Goal: Task Accomplishment & Management: Complete application form

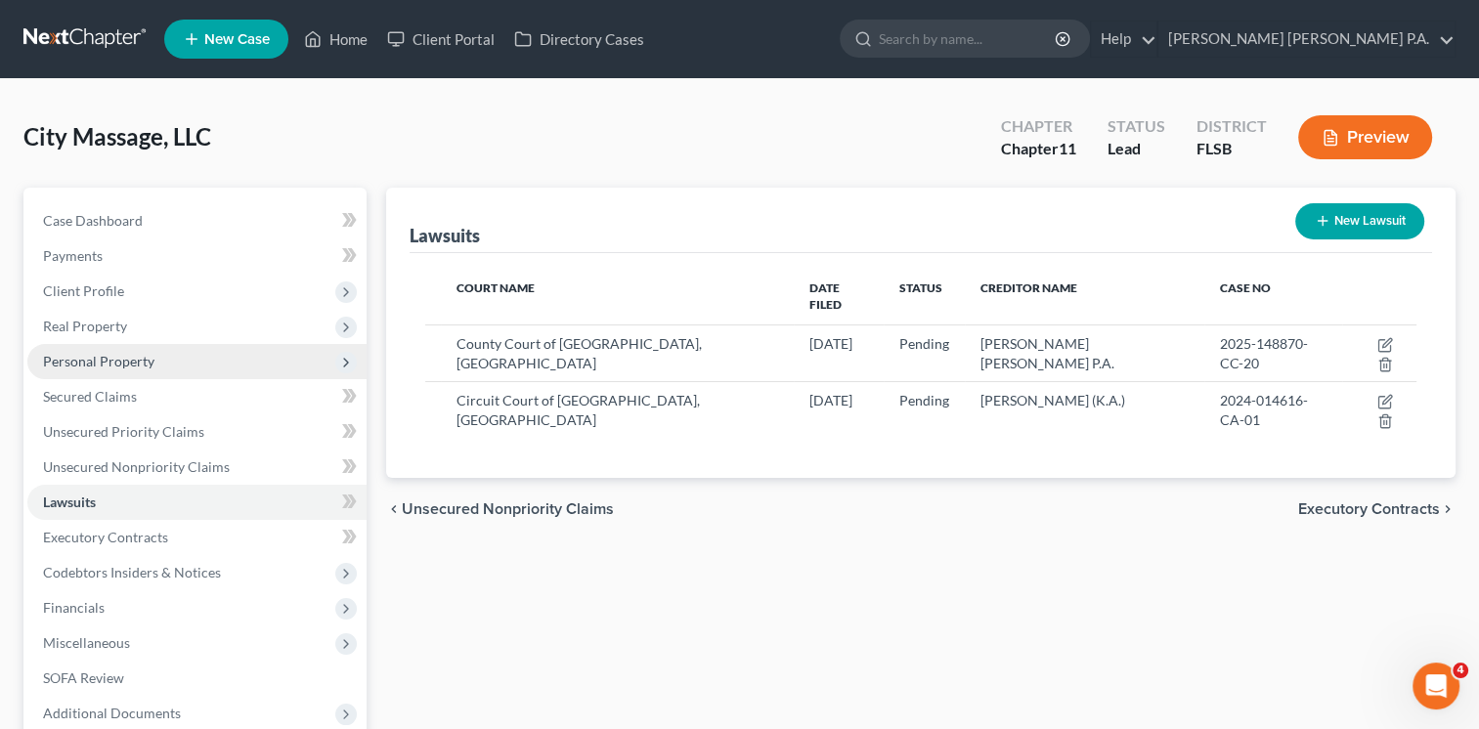
click at [348, 359] on icon at bounding box center [346, 363] width 16 height 16
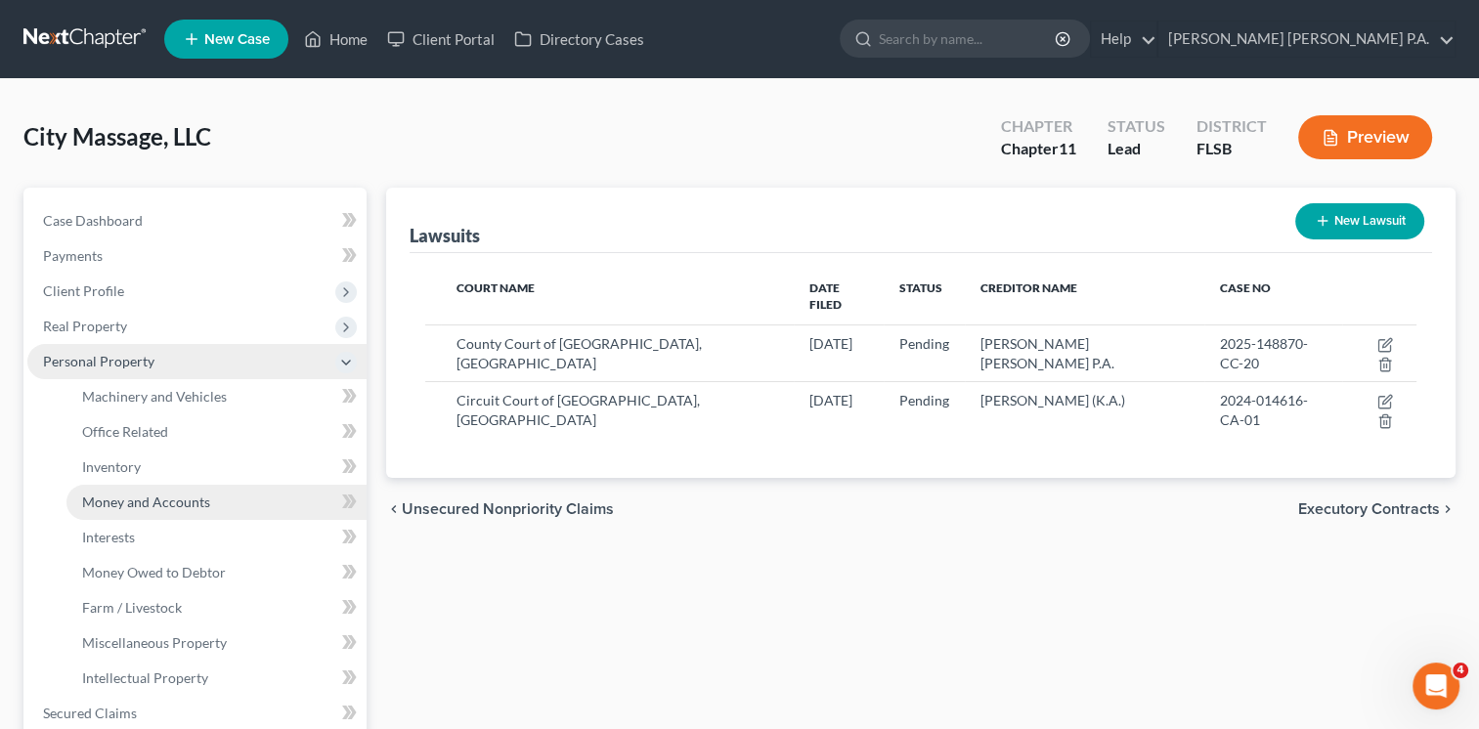
click at [139, 495] on span "Money and Accounts" at bounding box center [146, 502] width 128 height 17
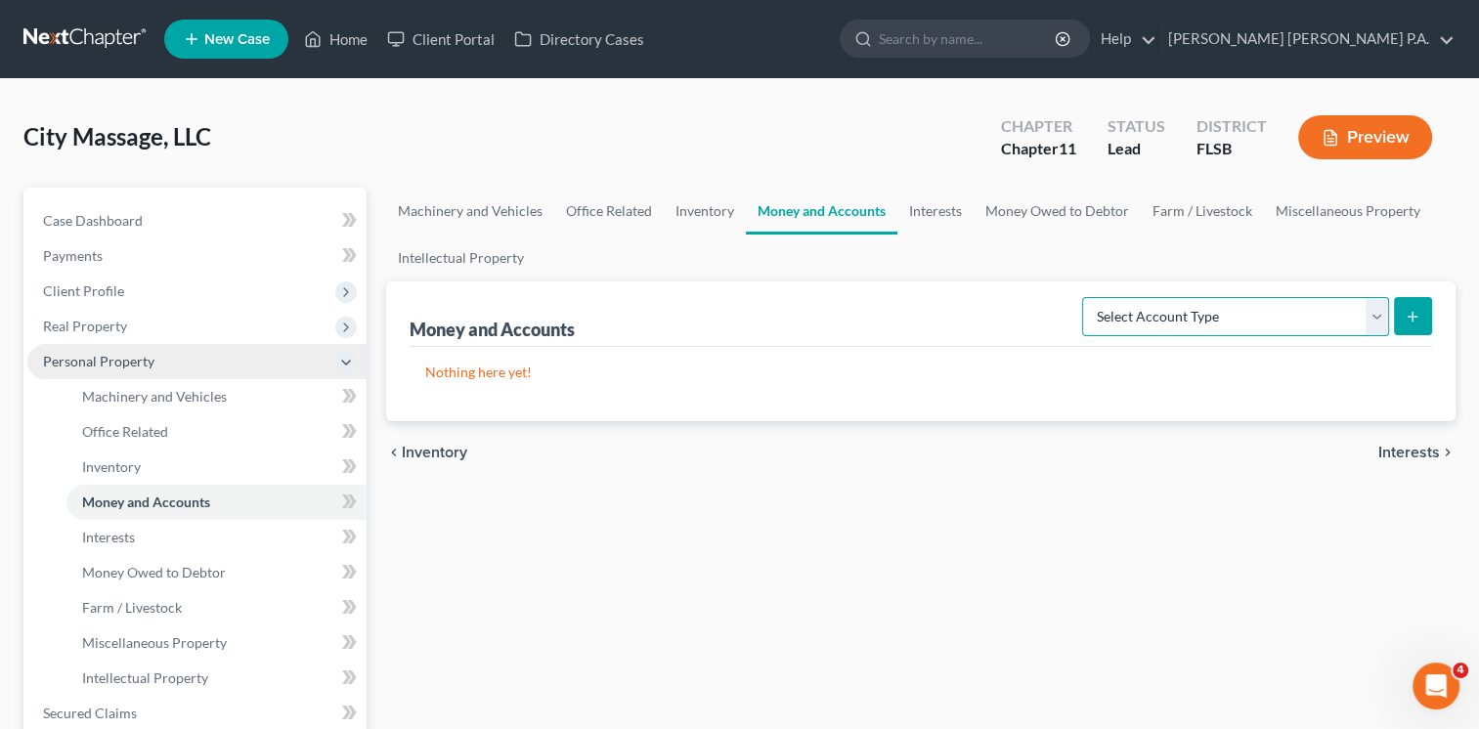
click at [1227, 316] on select "Select Account Type Brokerage (A/B: 3, SOFA: 18) Cash on Hand (A/B: 2) Certific…" at bounding box center [1235, 316] width 307 height 39
select select "checking"
click at [1085, 297] on select "Select Account Type Brokerage (A/B: 3, SOFA: 18) Cash on Hand (A/B: 2) Certific…" at bounding box center [1235, 316] width 307 height 39
click at [1408, 315] on icon "submit" at bounding box center [1412, 317] width 16 height 16
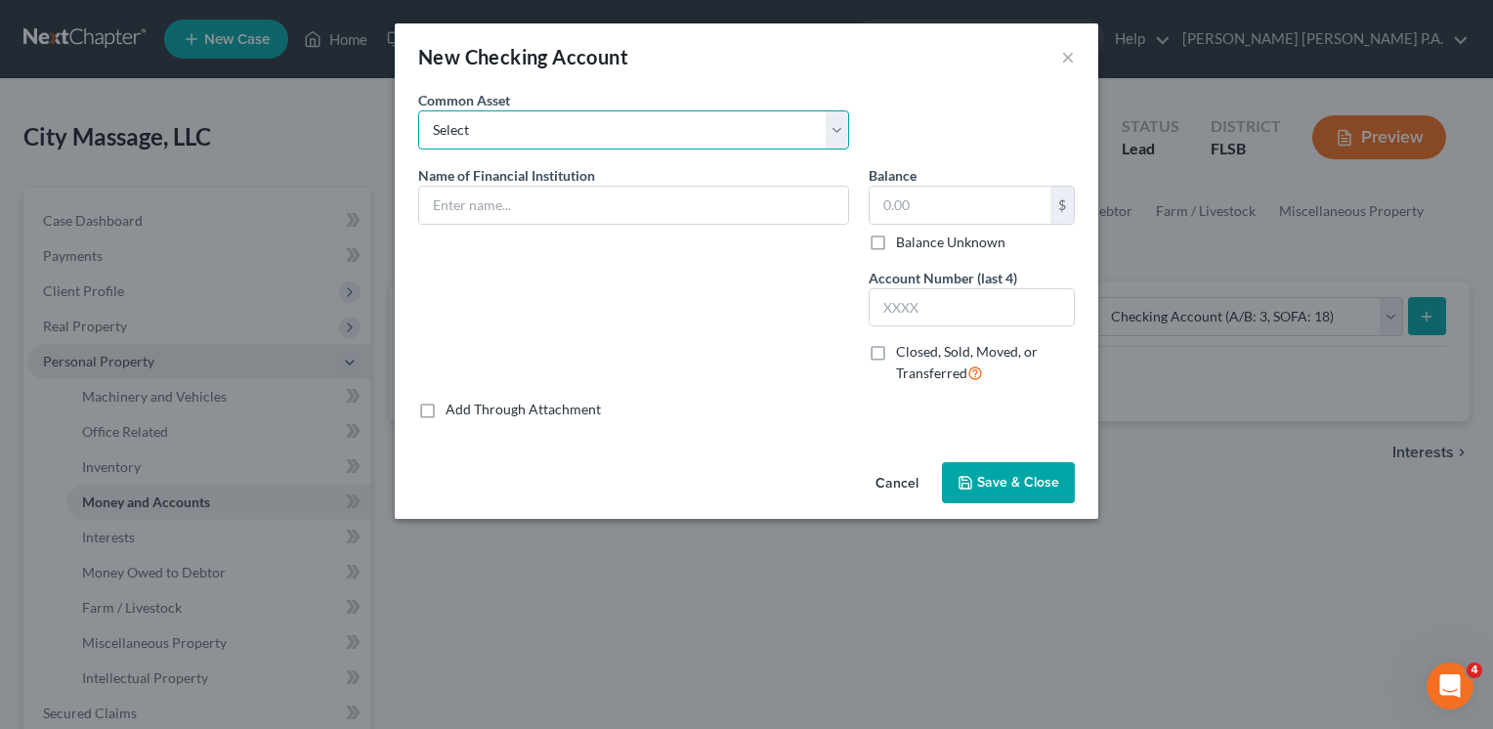
click at [663, 132] on select "Select Bank of America Bank of America [PERSON_NAME] JPMorgan Chase Bank x1655 …" at bounding box center [633, 129] width 431 height 39
select select "2"
click at [418, 110] on select "Select Bank of America Bank of America [PERSON_NAME] JPMorgan Chase Bank x1655 …" at bounding box center [633, 129] width 431 height 39
type input "Chase"
type input "181.66"
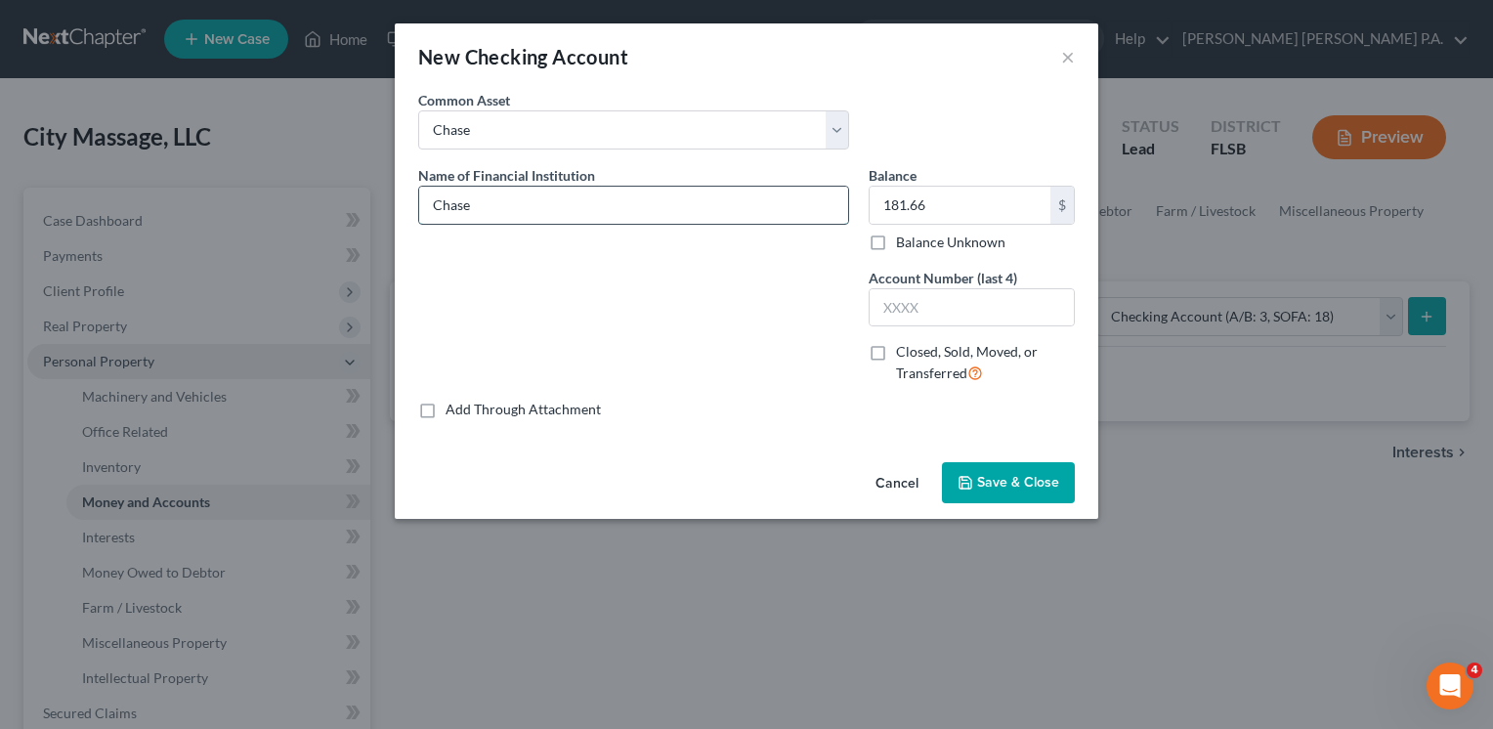
click at [500, 206] on input "Chase" at bounding box center [633, 205] width 429 height 37
type input "Chase Bank"
click at [1032, 408] on div "Add Through Attachment" at bounding box center [746, 410] width 657 height 20
click at [833, 124] on select "Select Bank of America Bank of America [PERSON_NAME] JPMorgan Chase Bank x1655 …" at bounding box center [633, 129] width 431 height 39
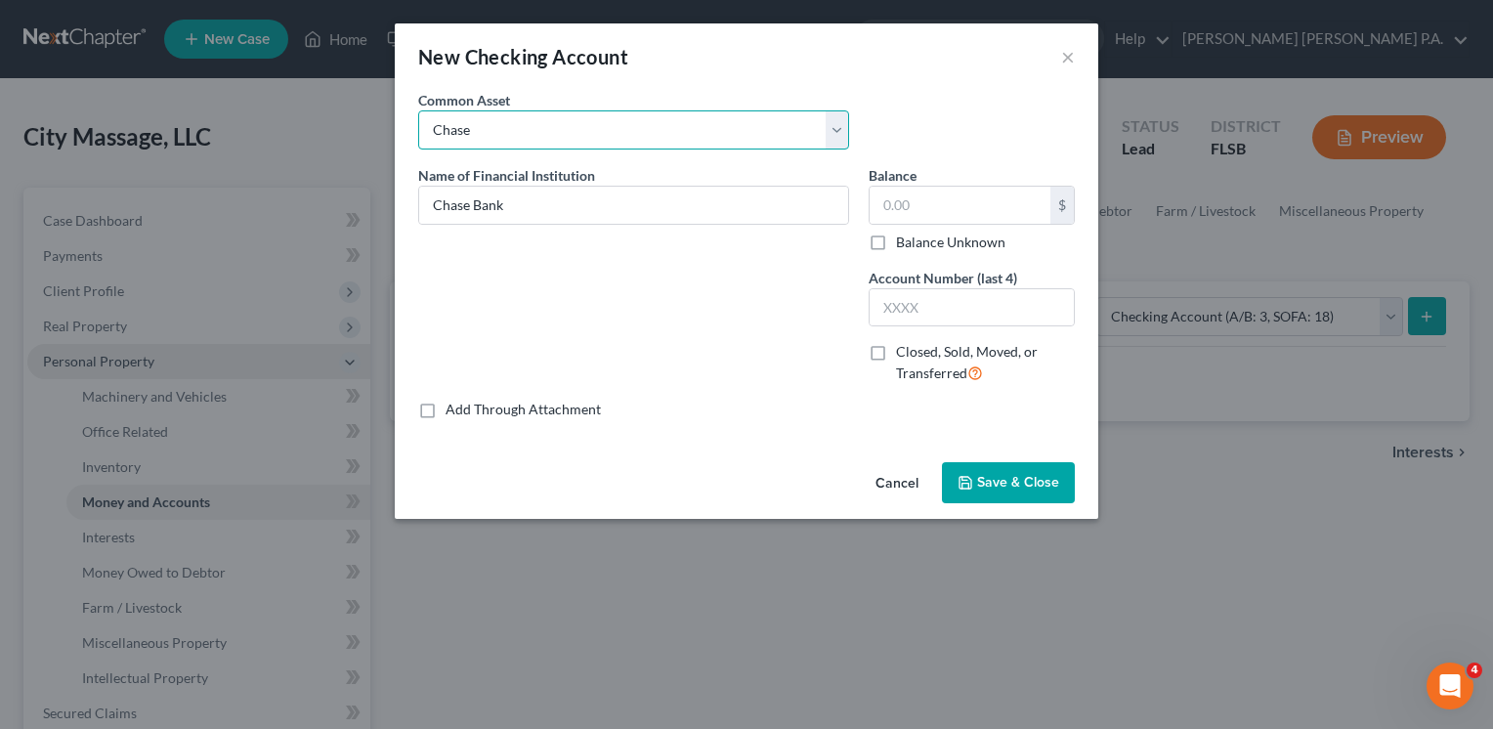
select select
click at [418, 110] on select "Select Bank of America Bank of America [PERSON_NAME] JPMorgan Chase Bank x1655 …" at bounding box center [633, 129] width 431 height 39
click at [1001, 102] on div "Common Asset Select Bank of America Bank of America [PERSON_NAME] JPMorgan Chas…" at bounding box center [747, 127] width 676 height 75
click at [703, 213] on input "text" at bounding box center [633, 205] width 429 height 37
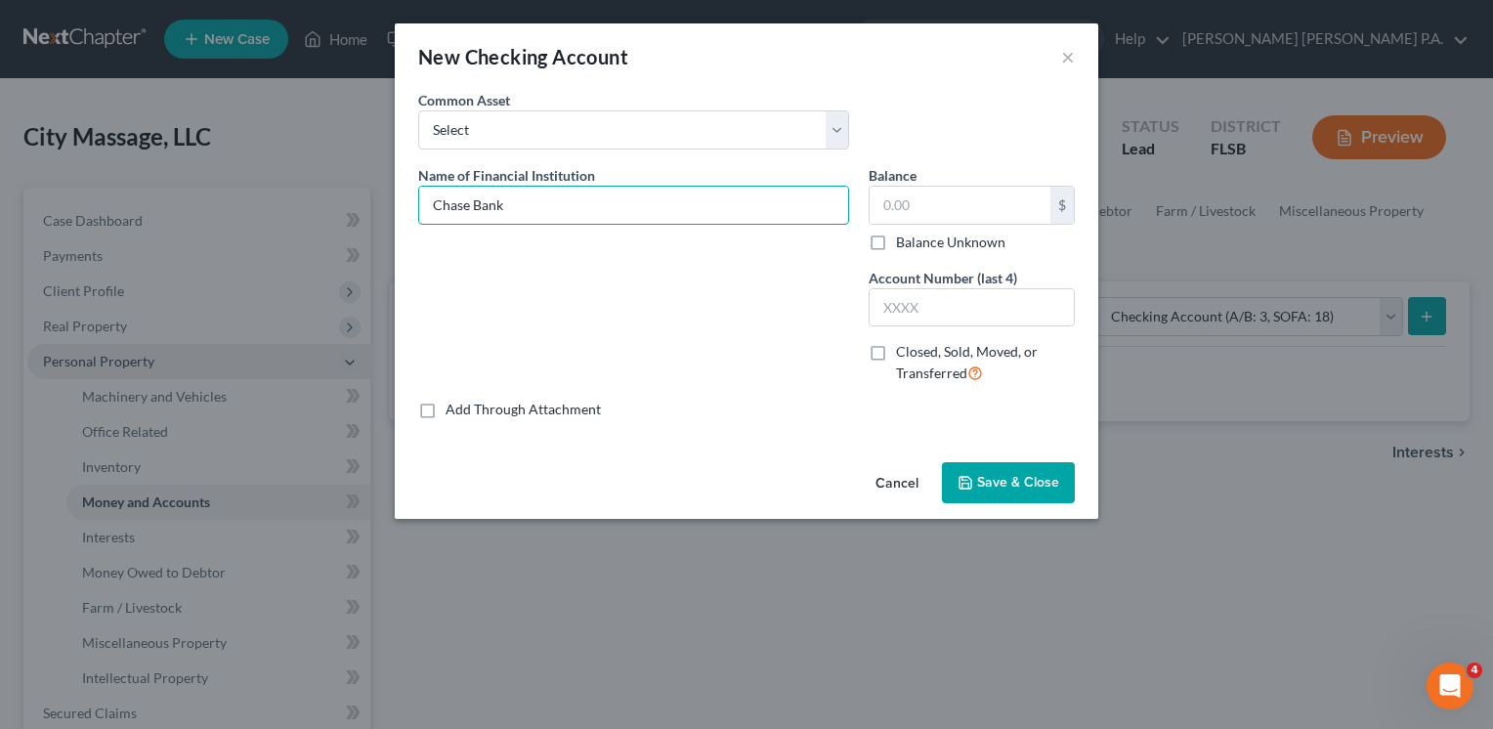
type input "Chase Bank"
click at [984, 480] on span "Save & Close" at bounding box center [1018, 482] width 82 height 17
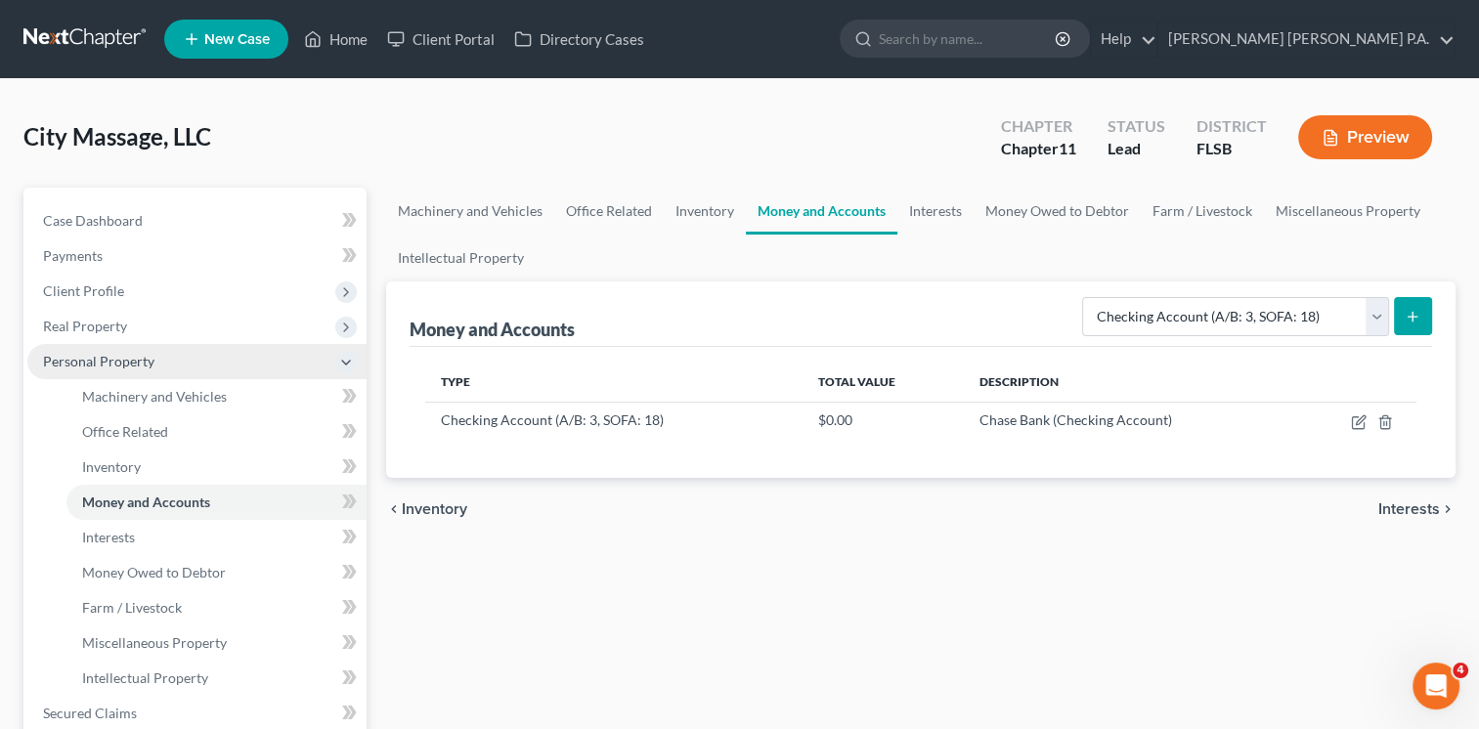
click at [969, 491] on div "chevron_left Inventory Interests chevron_right" at bounding box center [920, 509] width 1069 height 63
click at [1412, 315] on line "submit" at bounding box center [1412, 316] width 0 height 9
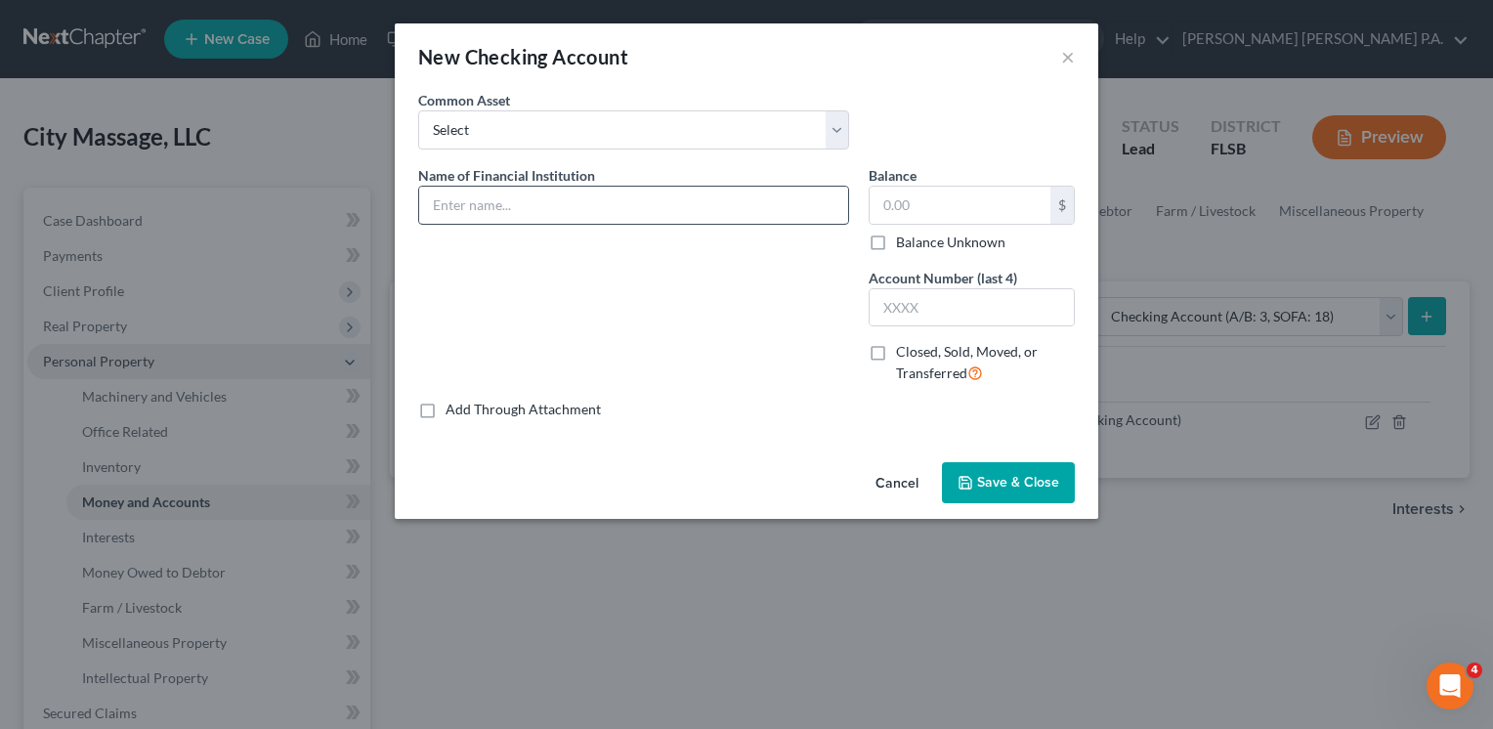
click at [687, 213] on input "text" at bounding box center [633, 205] width 429 height 37
type input "Chase Bank"
click at [997, 491] on button "Save & Close" at bounding box center [1008, 482] width 133 height 41
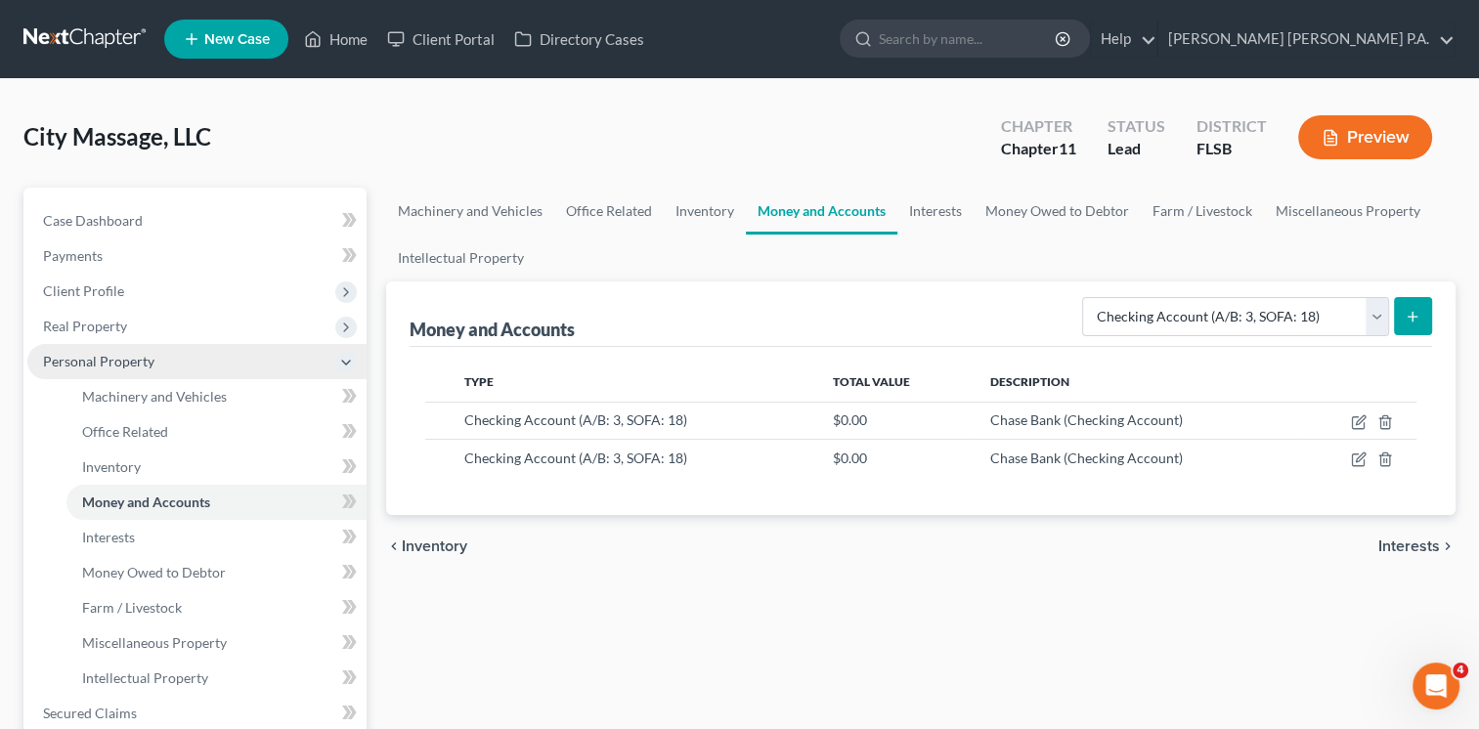
click at [1412, 319] on line "submit" at bounding box center [1412, 316] width 0 height 9
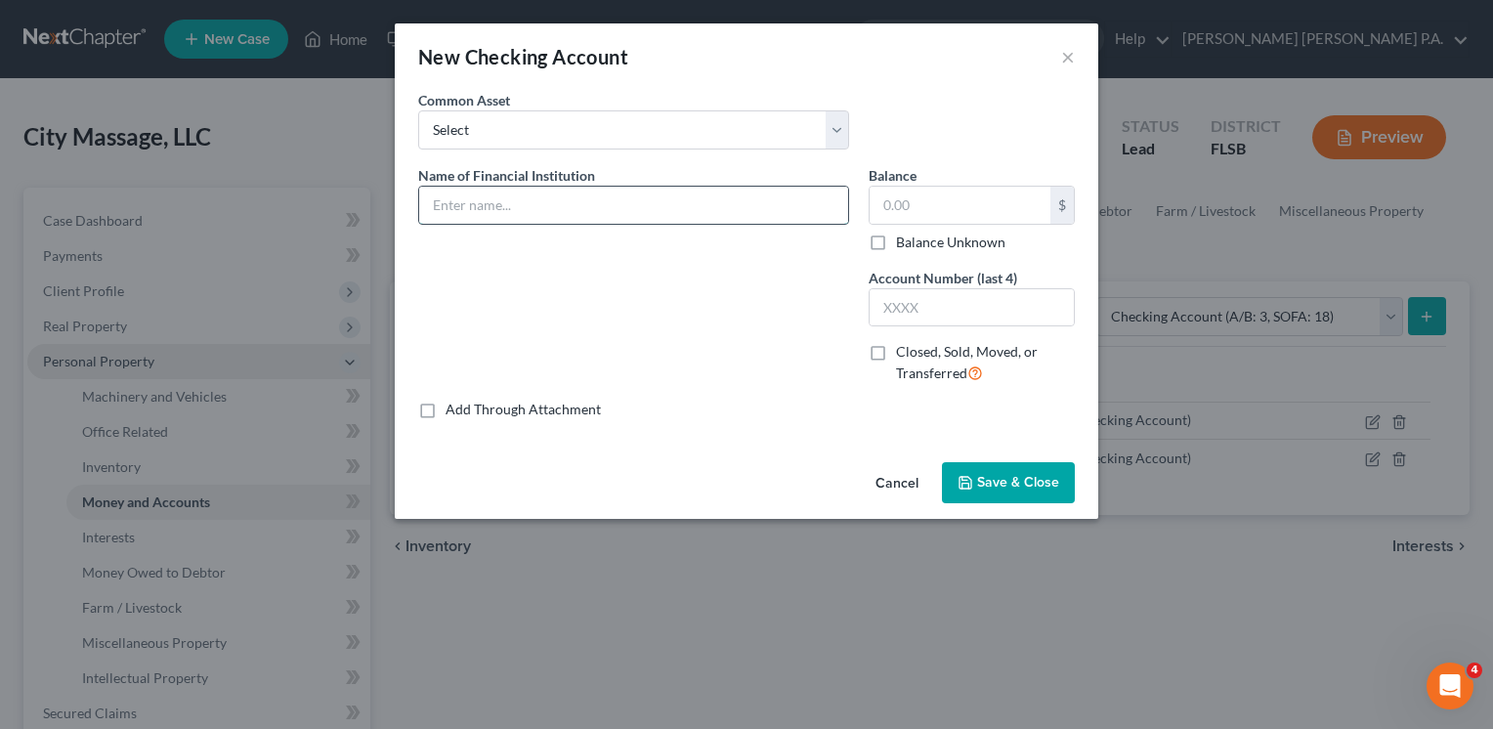
click at [675, 204] on input "text" at bounding box center [633, 205] width 429 height 37
type input "Chase Bank"
click at [982, 476] on span "Save & Close" at bounding box center [1018, 482] width 82 height 17
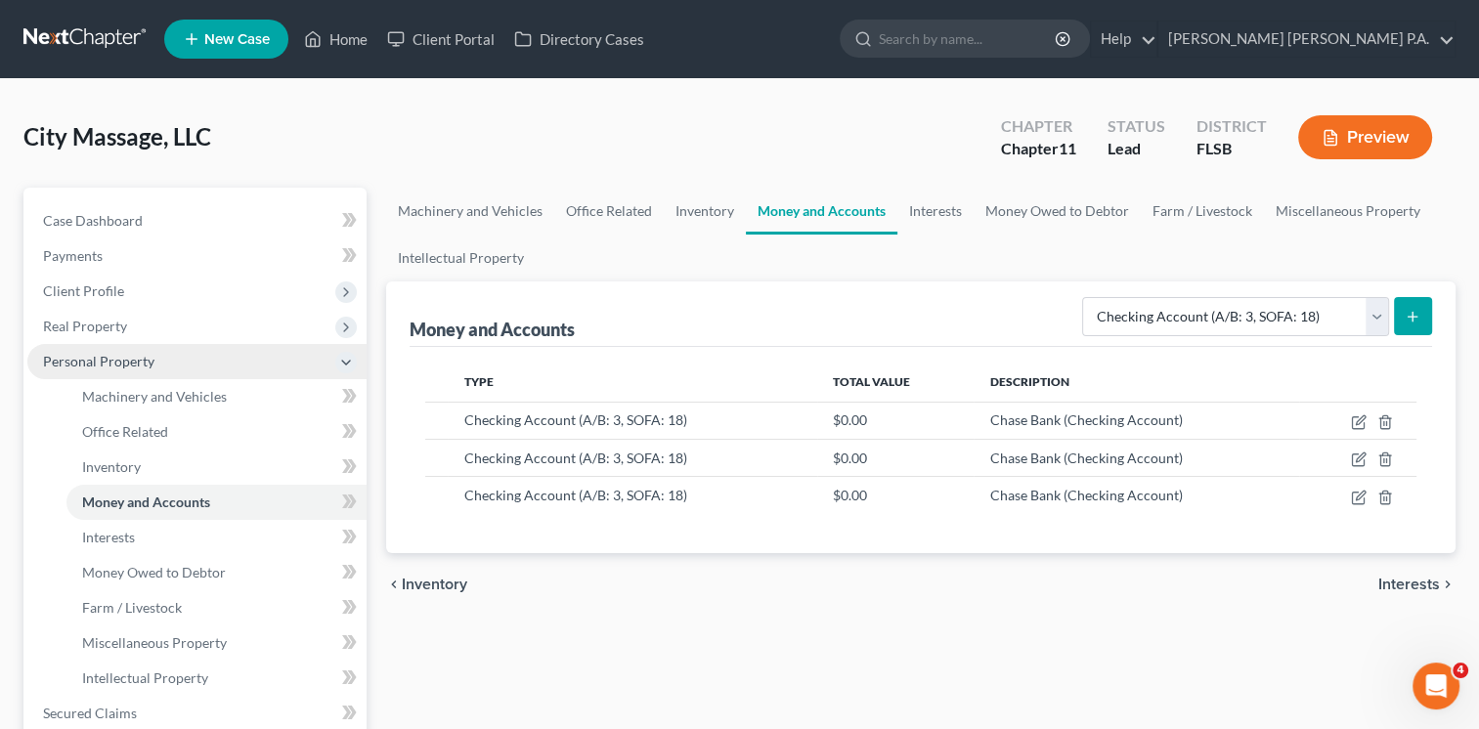
click at [1408, 311] on icon "submit" at bounding box center [1412, 317] width 16 height 16
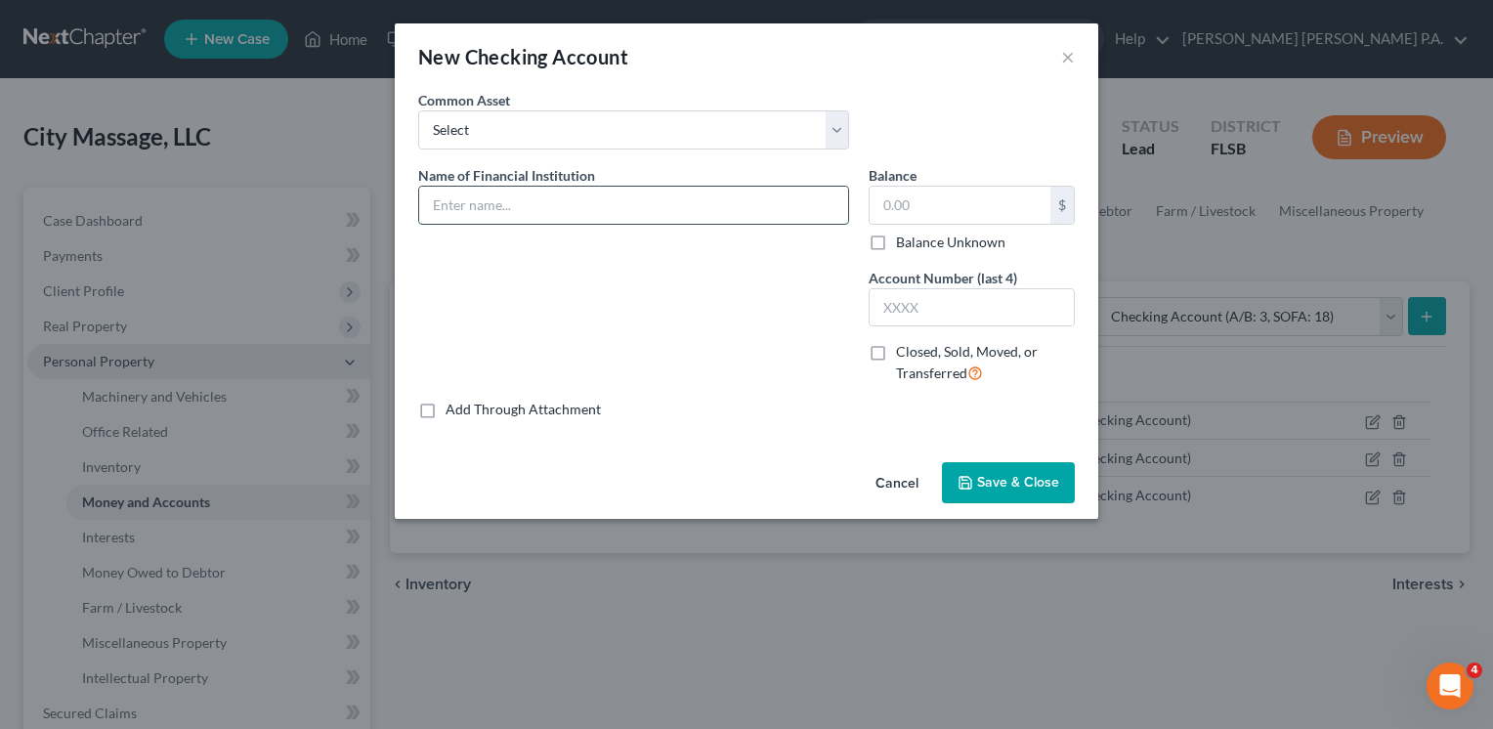
click at [762, 200] on input "text" at bounding box center [633, 205] width 429 height 37
type input "Chase Bank"
click at [999, 483] on span "Save & Close" at bounding box center [1018, 482] width 82 height 17
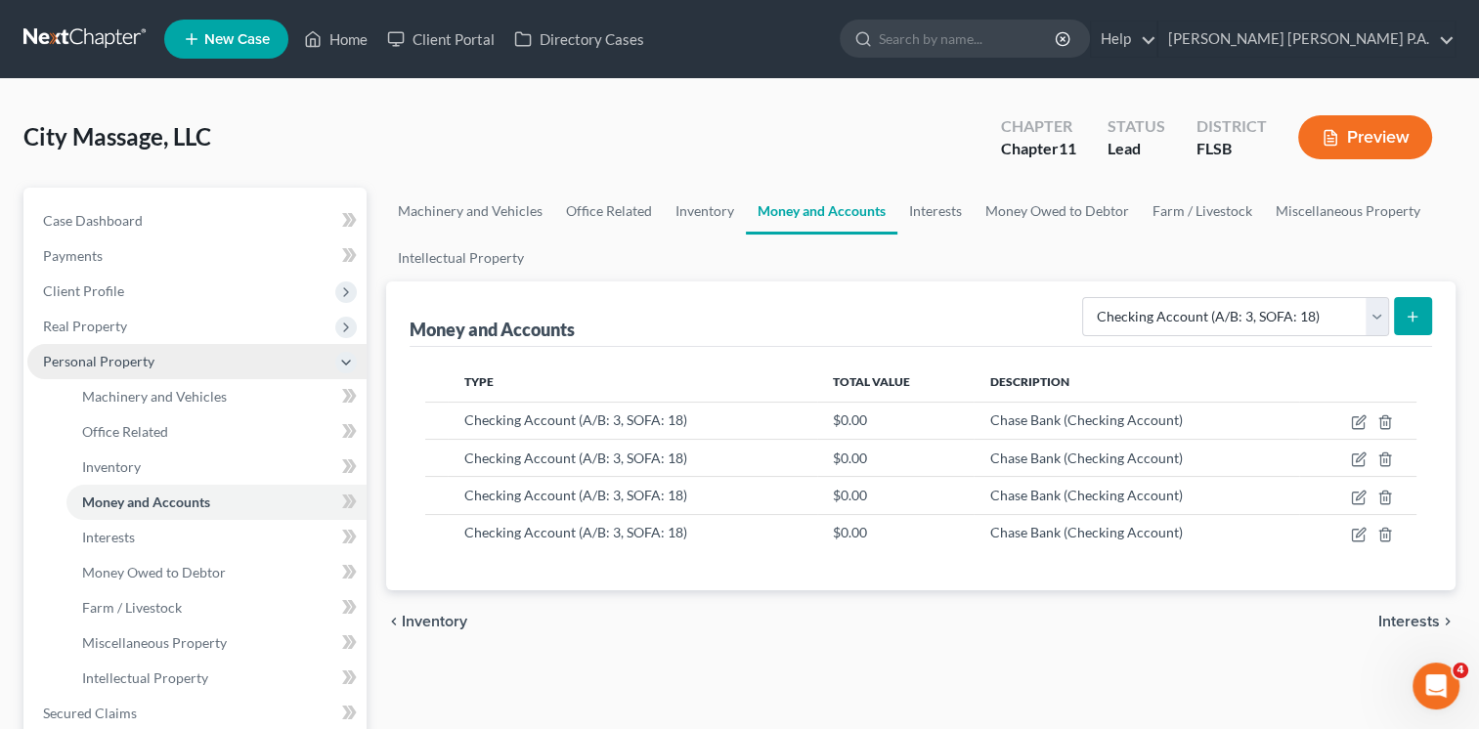
click at [1415, 313] on icon "submit" at bounding box center [1412, 317] width 16 height 16
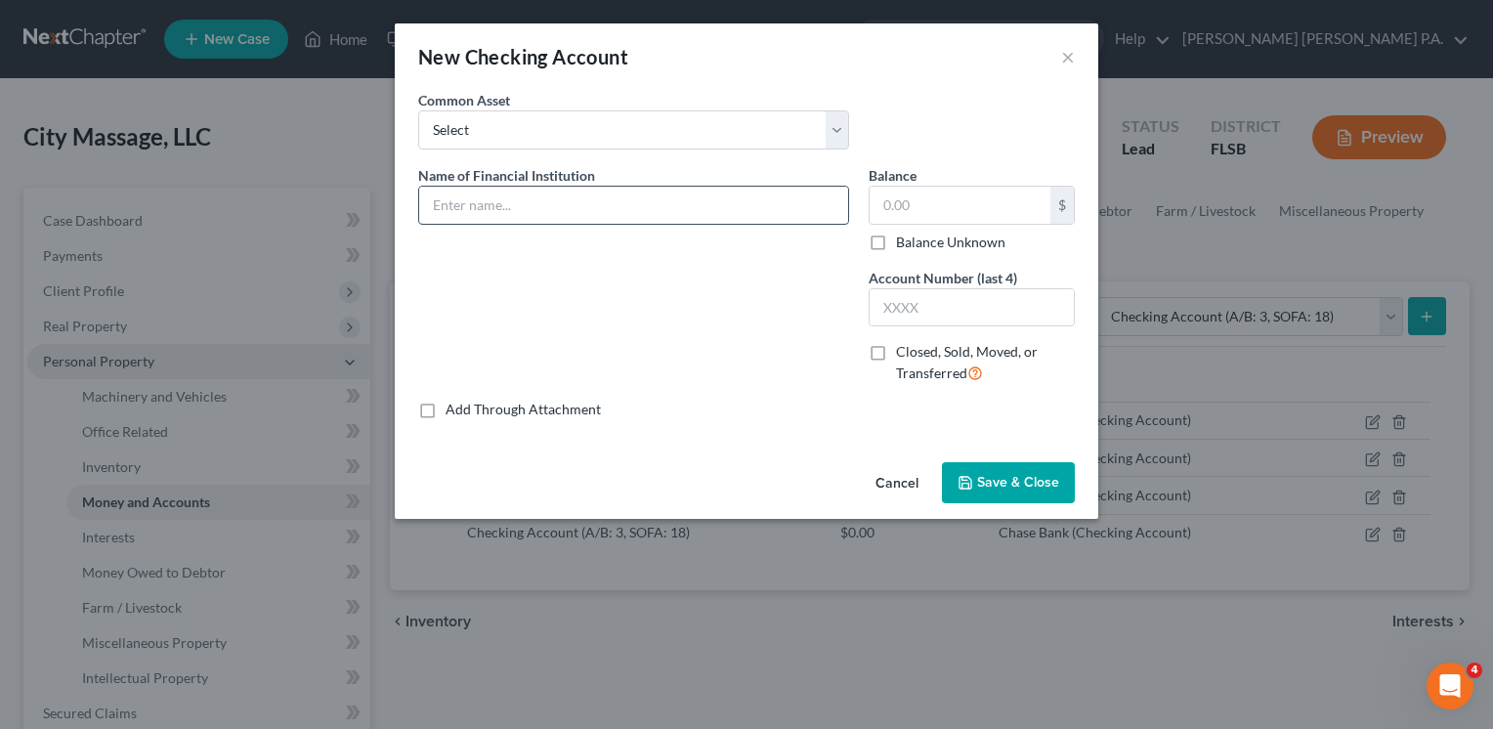
click at [568, 205] on input "text" at bounding box center [633, 205] width 429 height 37
type input "City National Bank"
click at [1004, 480] on span "Save & Close" at bounding box center [1018, 482] width 82 height 17
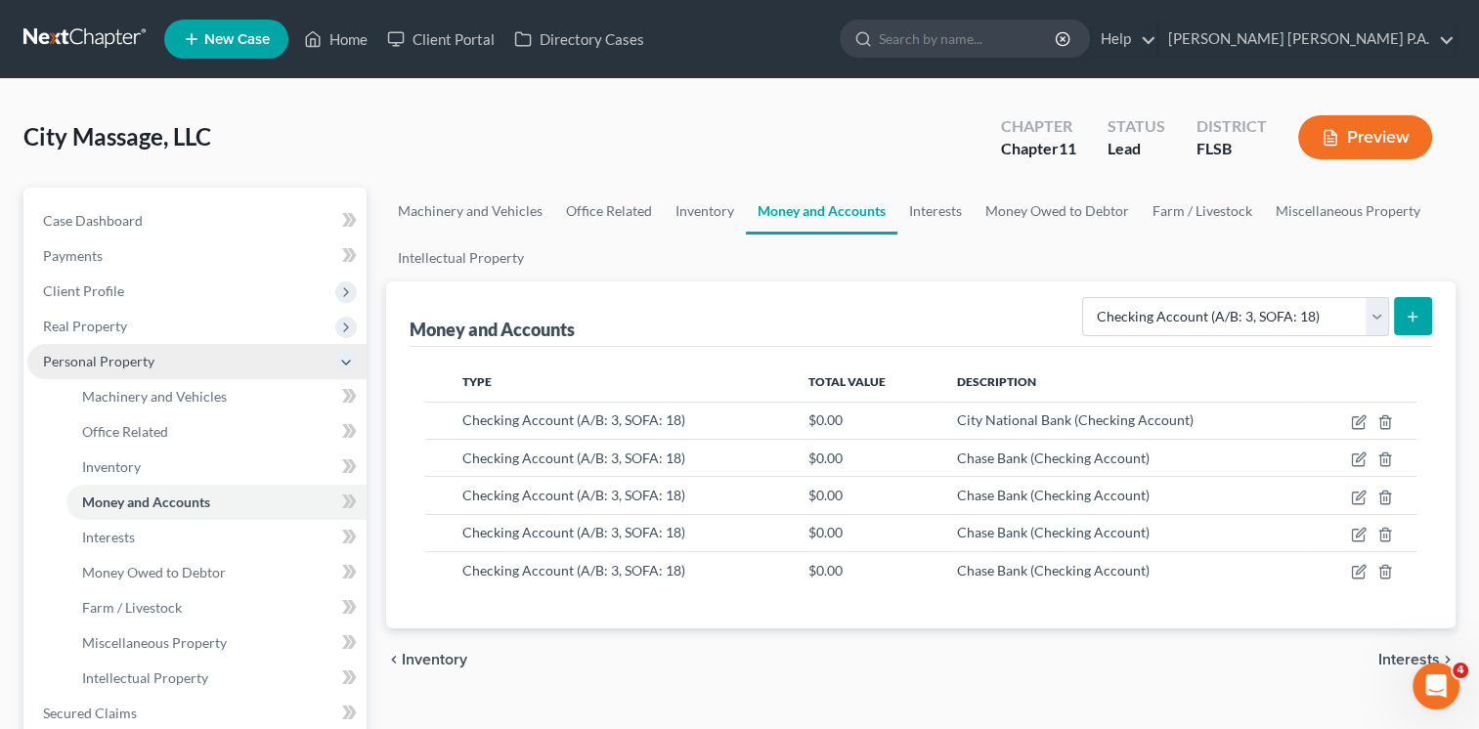
click at [1416, 309] on icon "submit" at bounding box center [1412, 317] width 16 height 16
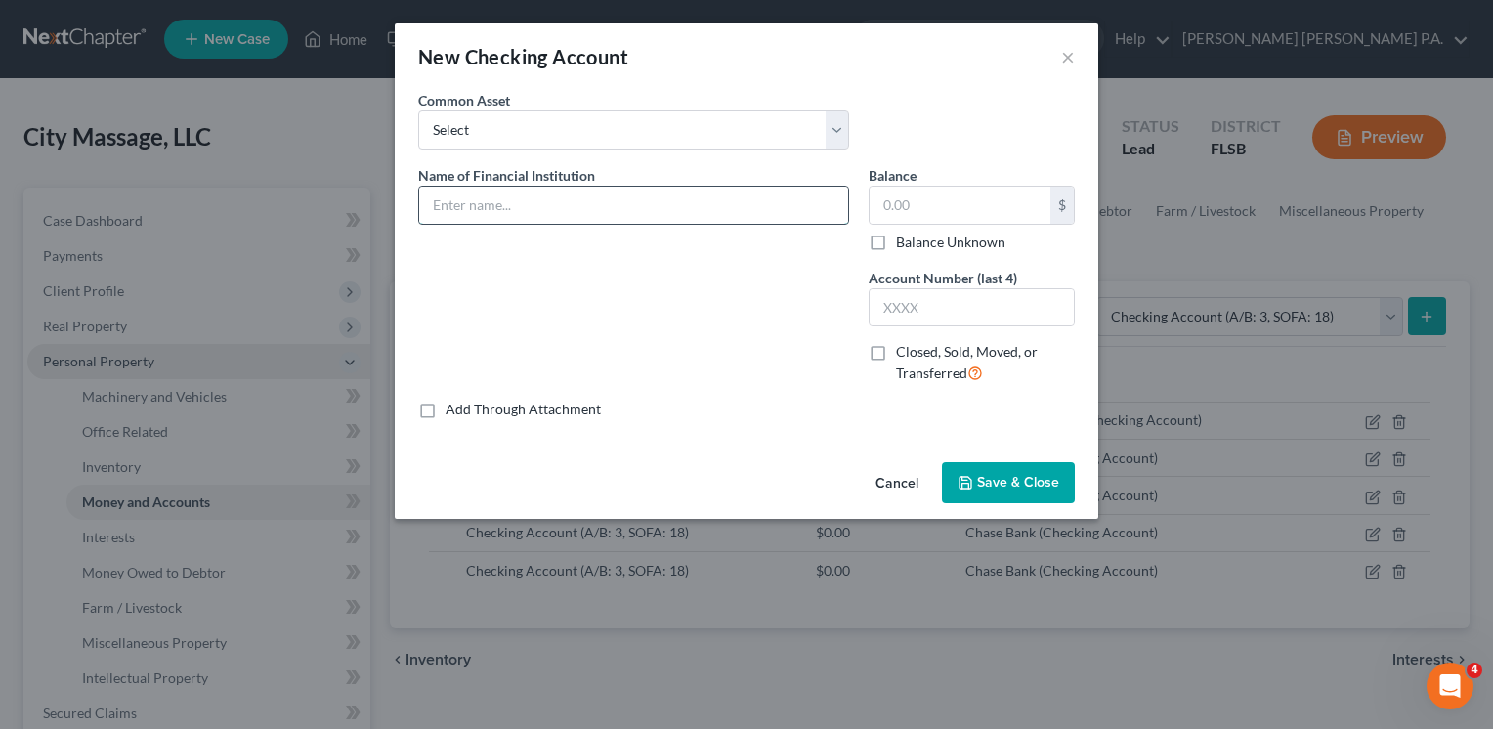
click at [805, 205] on input "text" at bounding box center [633, 205] width 429 height 37
type input "TD Bank"
click at [998, 480] on span "Save & Close" at bounding box center [1018, 482] width 82 height 17
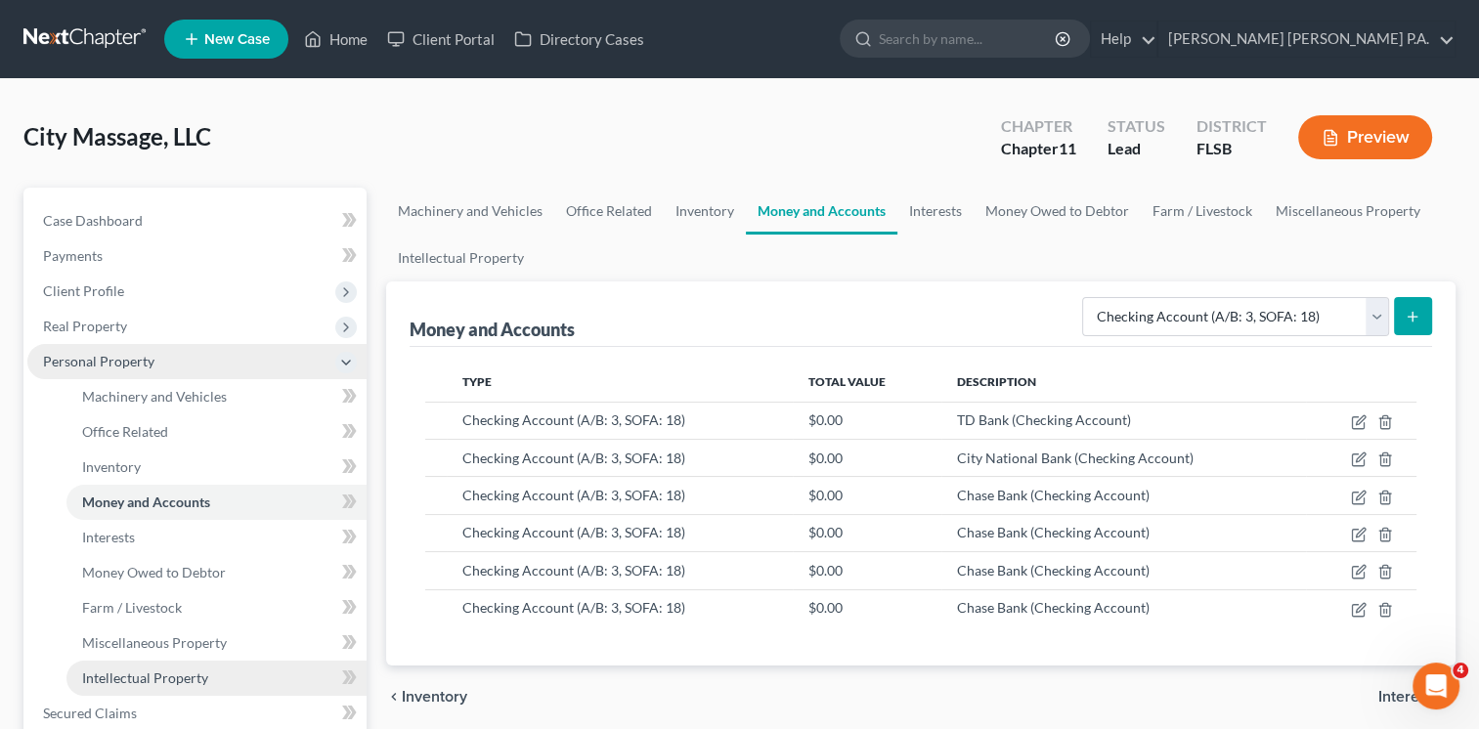
click at [148, 673] on span "Intellectual Property" at bounding box center [145, 677] width 126 height 17
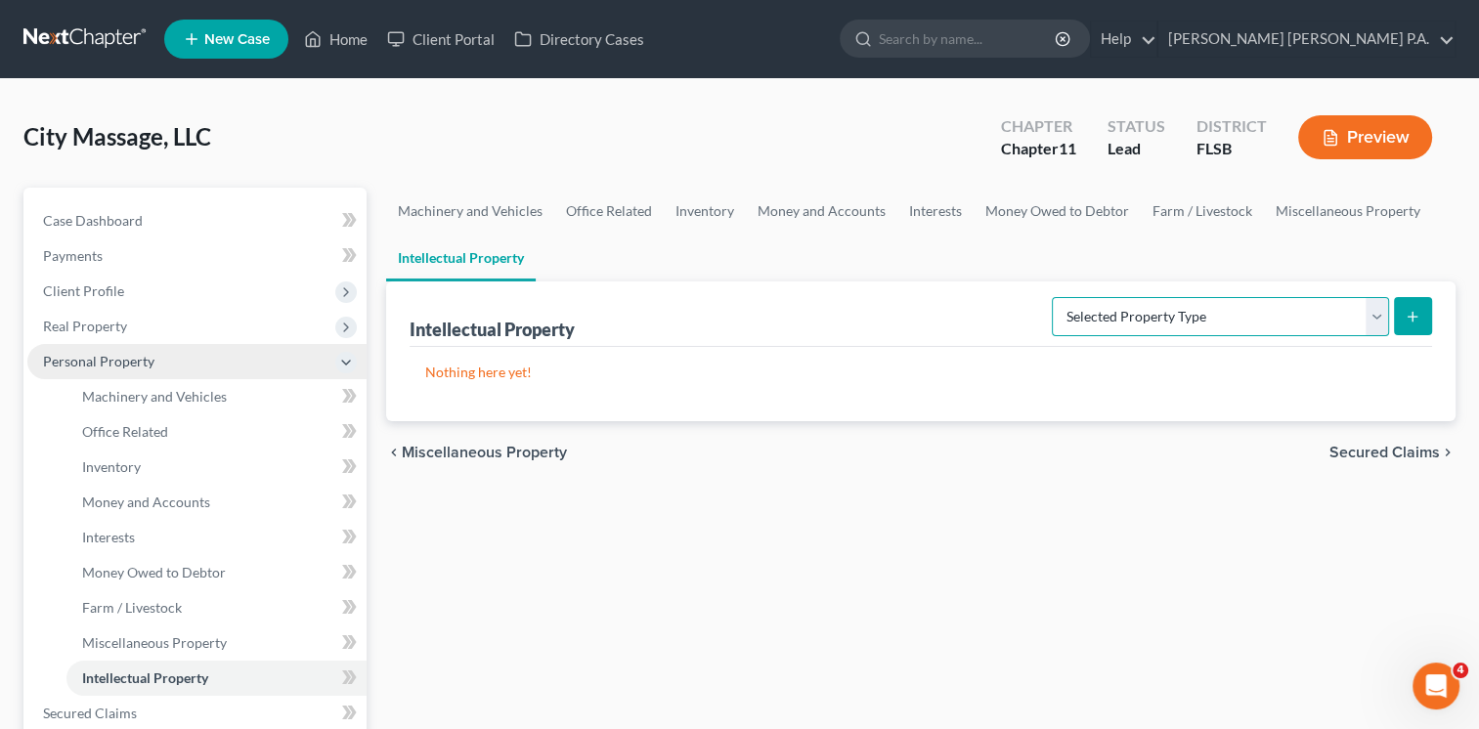
click at [1159, 325] on select "Selected Property Type Customer Lists (A/B: 63) Goodwill (A/B: 65) Internet Dom…" at bounding box center [1220, 316] width 337 height 39
select select "goodwill"
click at [1055, 297] on select "Selected Property Type Customer Lists (A/B: 63) Goodwill (A/B: 65) Internet Dom…" at bounding box center [1220, 316] width 337 height 39
click at [1409, 311] on icon "submit" at bounding box center [1412, 317] width 16 height 16
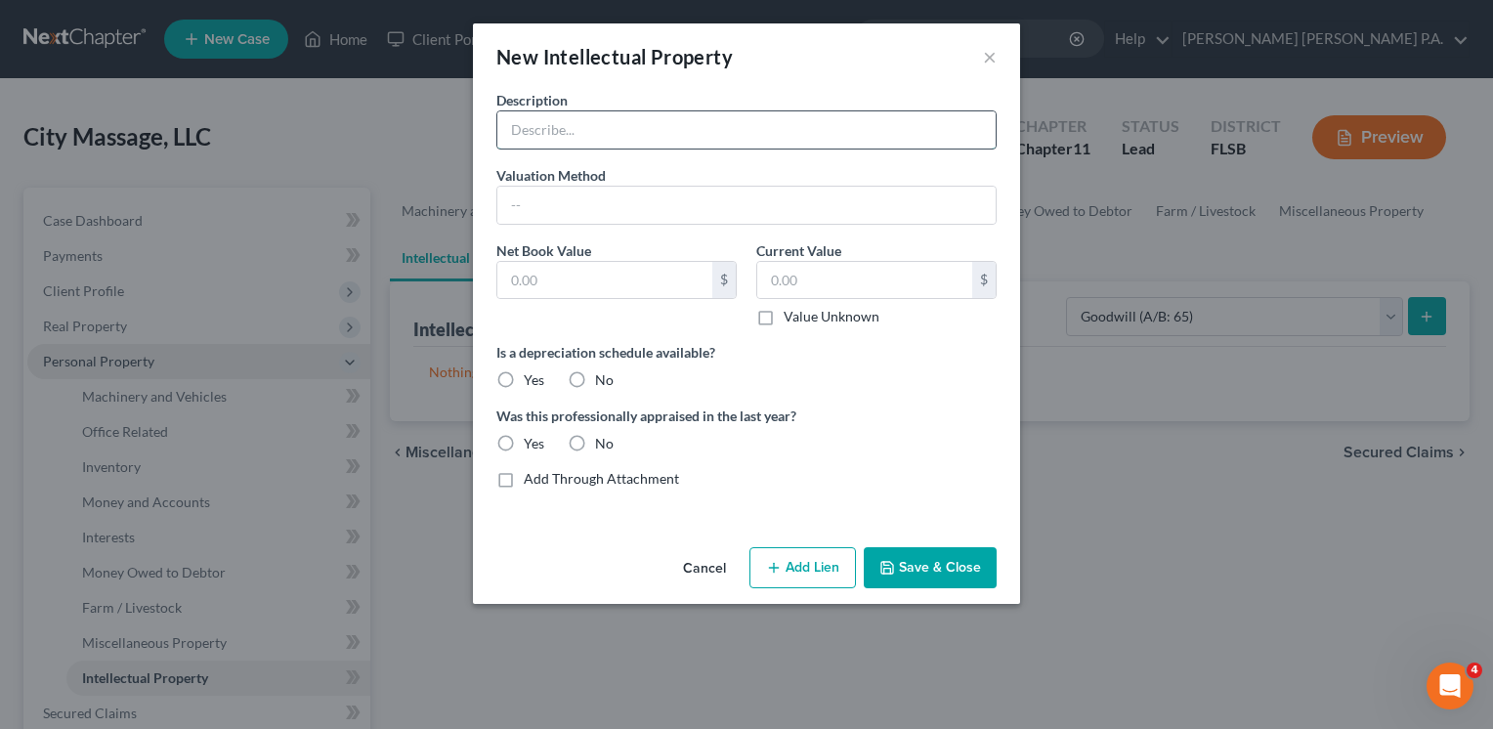
click at [621, 122] on input "text" at bounding box center [746, 129] width 498 height 37
type input "Trademark & Patent??"
click at [920, 566] on button "Save & Close" at bounding box center [930, 567] width 133 height 41
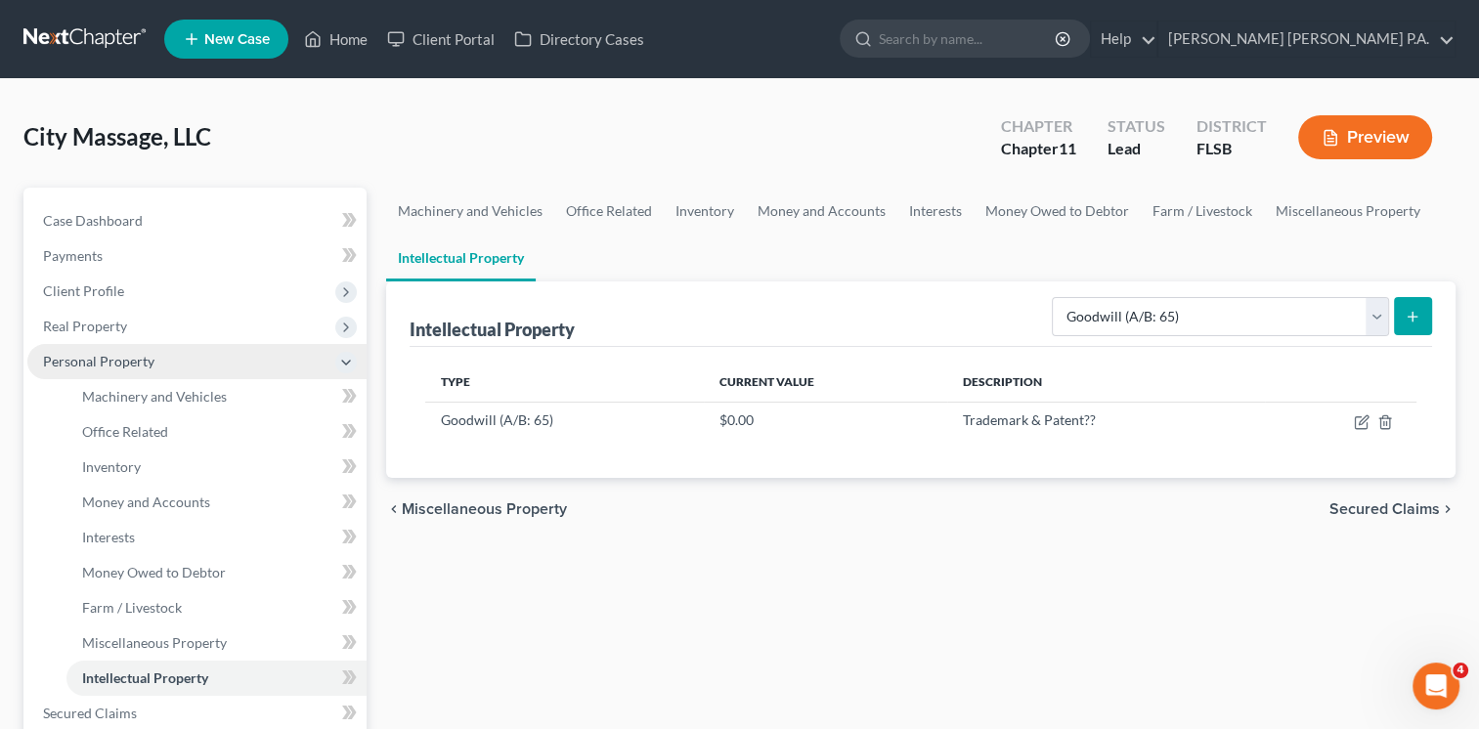
click at [1415, 311] on icon "submit" at bounding box center [1412, 317] width 16 height 16
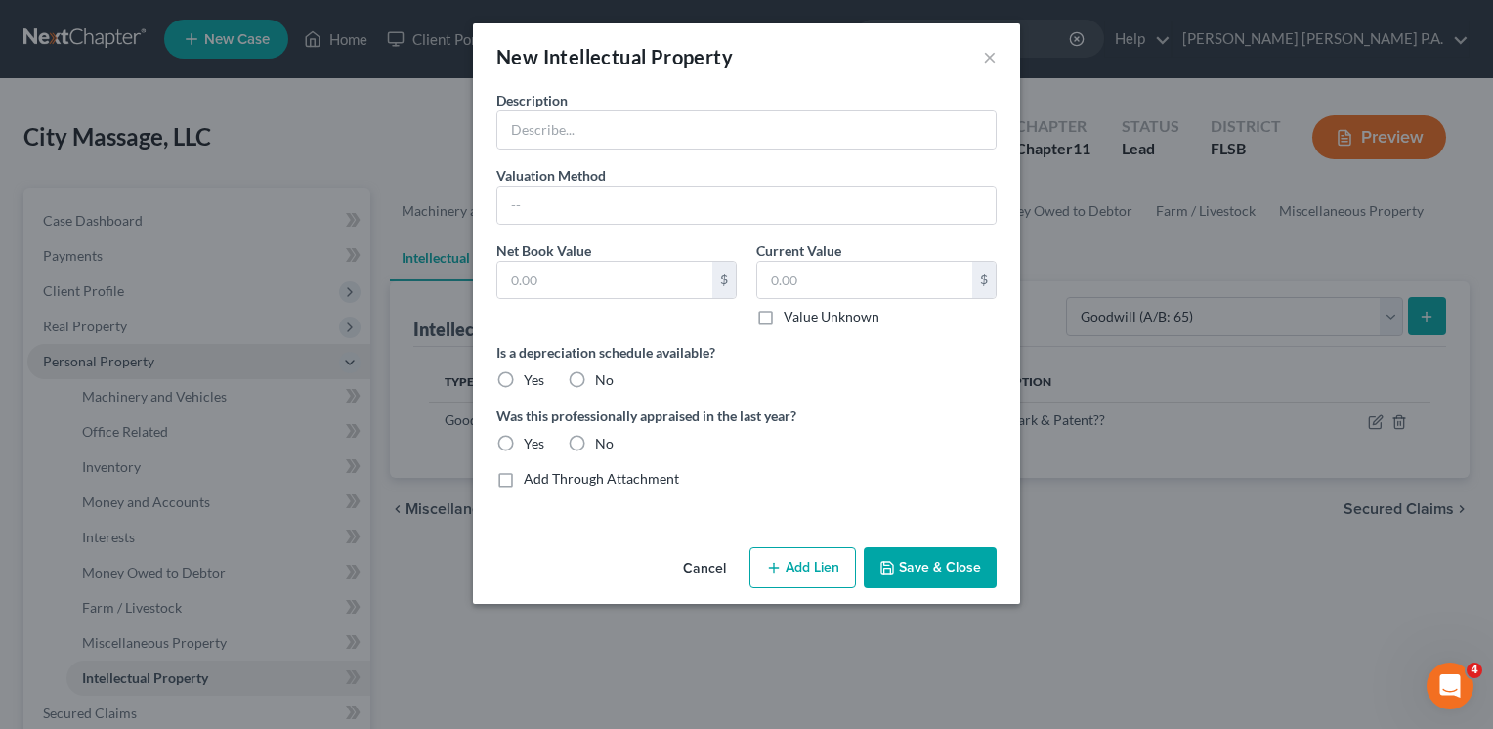
click at [689, 558] on button "Cancel" at bounding box center [705, 568] width 74 height 39
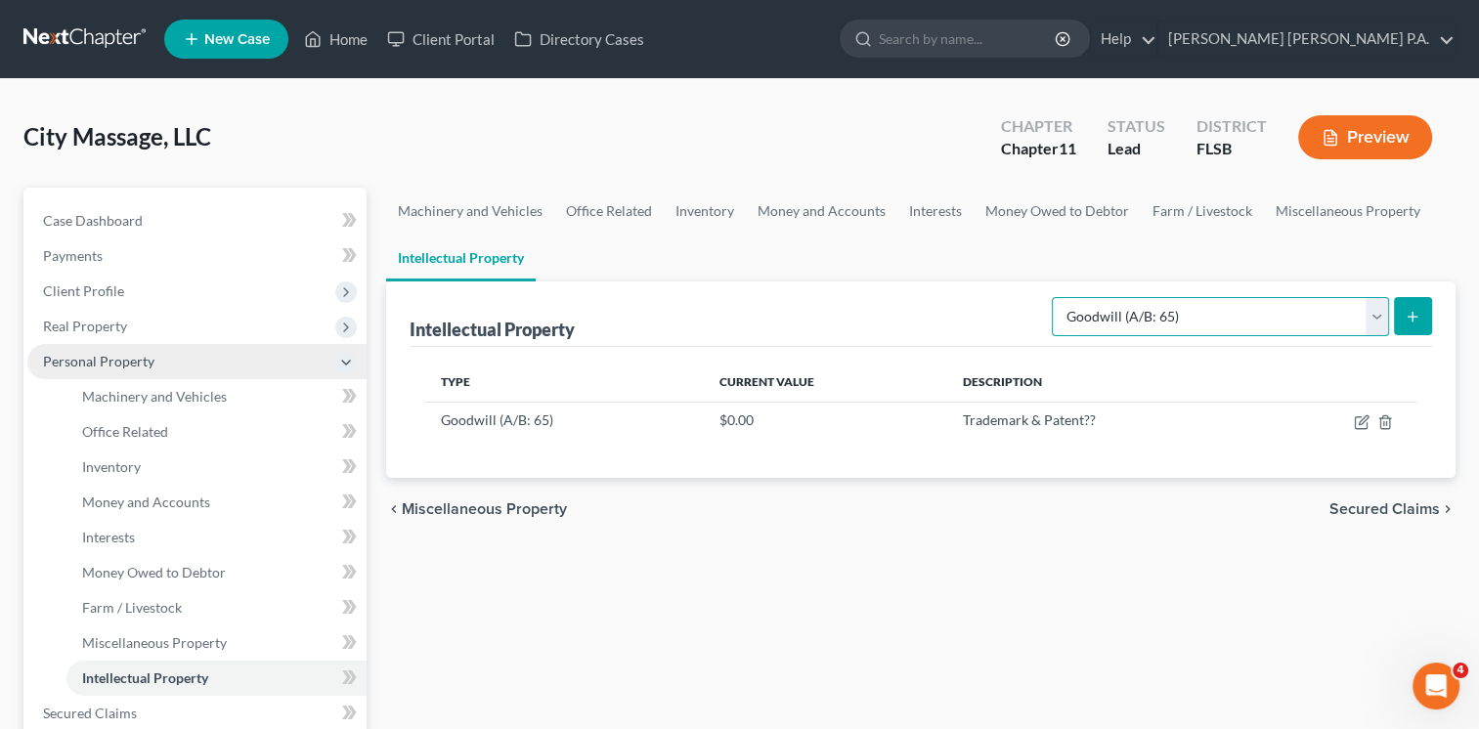
click at [1380, 317] on select "Selected Property Type Customer Lists (A/B: 63) Goodwill (A/B: 65) Internet Dom…" at bounding box center [1220, 316] width 337 height 39
select select "patents_copyrights_trade_secrets"
click at [1055, 297] on select "Selected Property Type Customer Lists (A/B: 63) Goodwill (A/B: 65) Internet Dom…" at bounding box center [1220, 316] width 337 height 39
click at [1408, 313] on icon "submit" at bounding box center [1412, 317] width 16 height 16
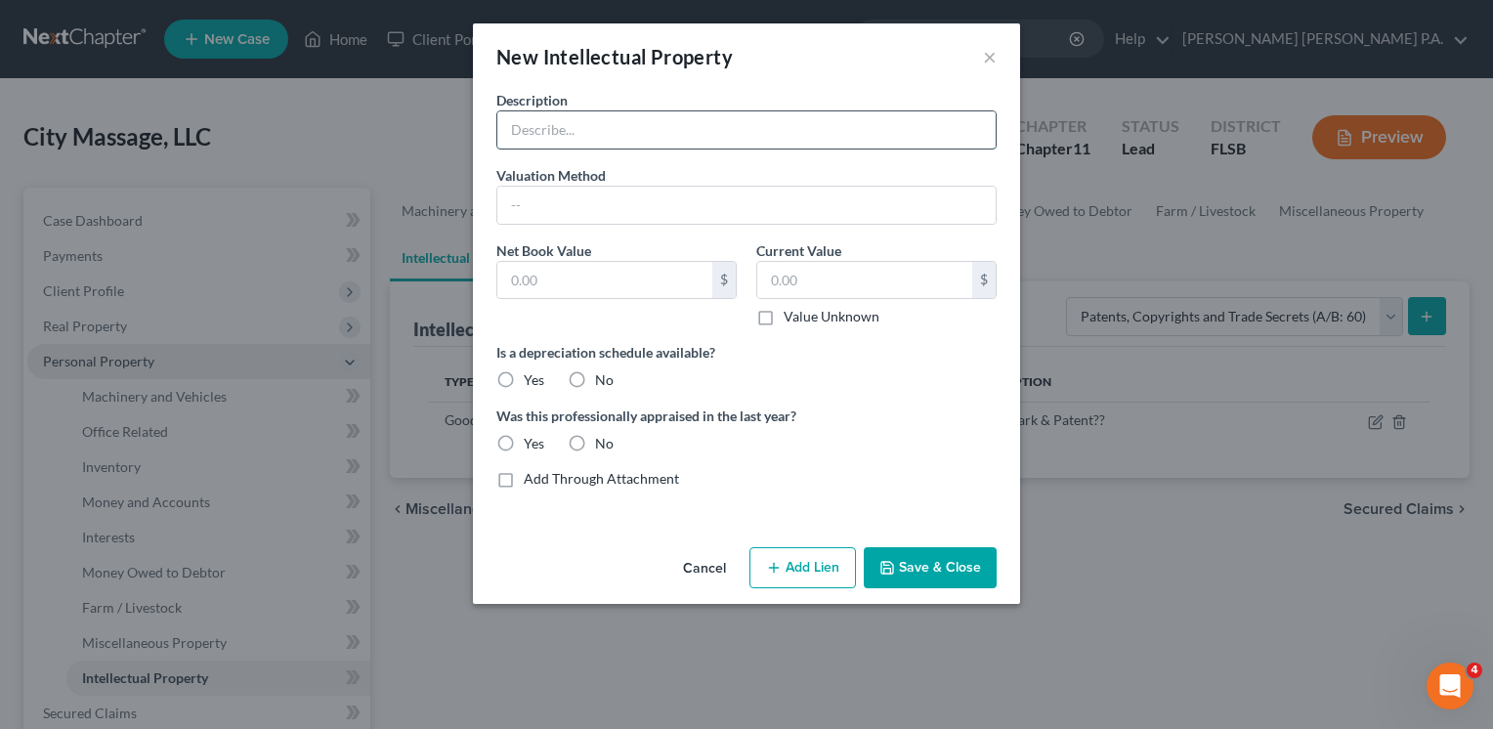
click at [554, 115] on input "text" at bounding box center [746, 129] width 498 height 37
type input "Trademark & Patent??"
click at [911, 566] on button "Save & Close" at bounding box center [930, 567] width 133 height 41
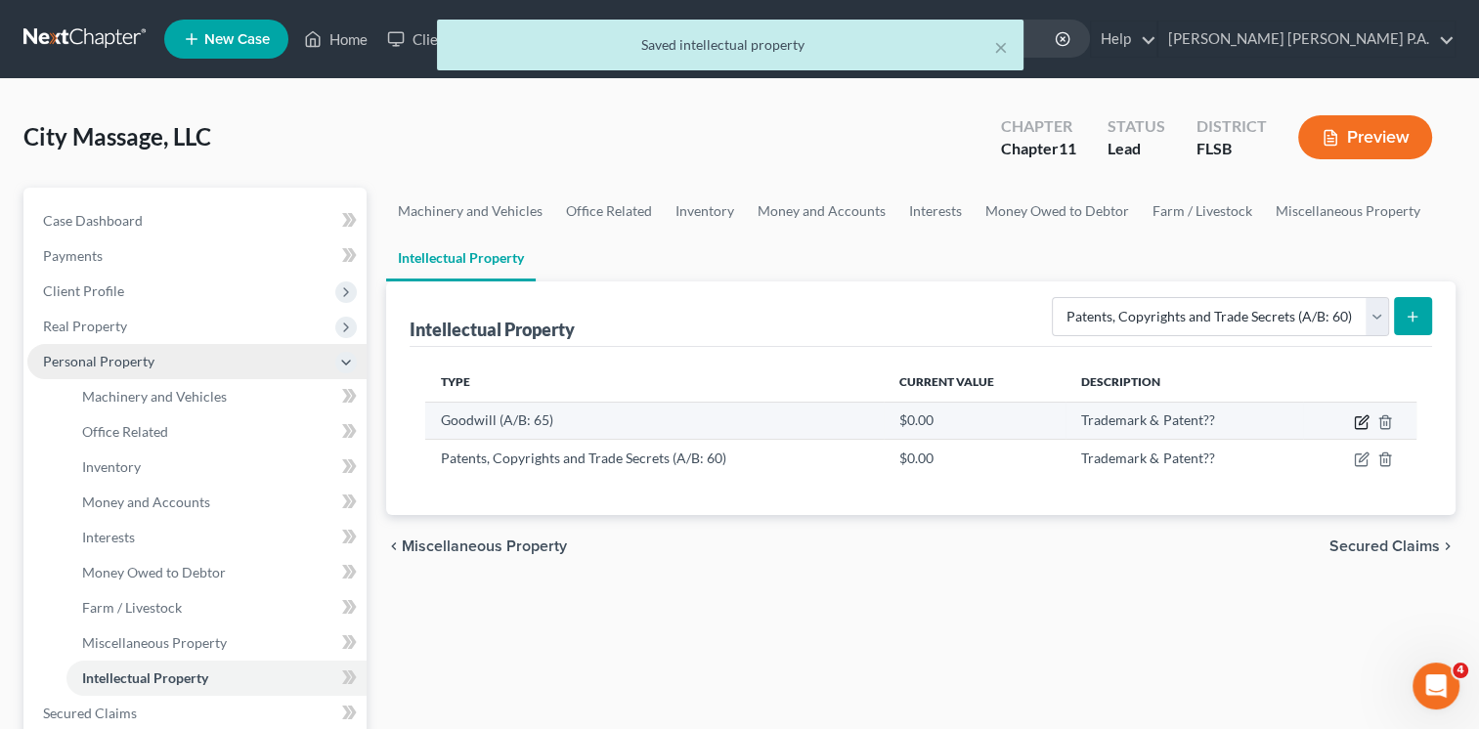
click at [1362, 417] on icon "button" at bounding box center [1362, 419] width 9 height 9
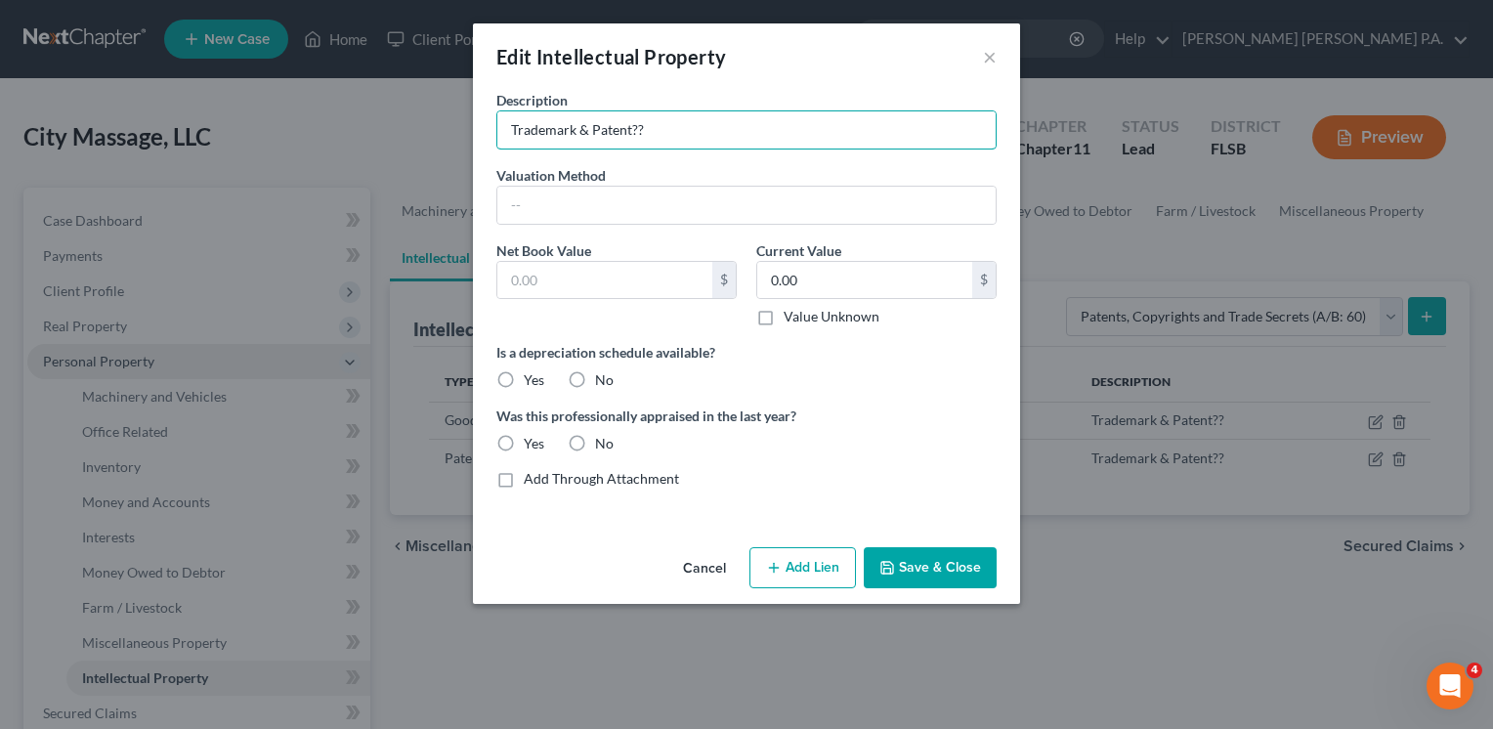
drag, startPoint x: 659, startPoint y: 130, endPoint x: 301, endPoint y: 126, distance: 357.7
click at [301, 126] on div "Edit Intellectual Property × Description Trademark & Patent?? Valuation Method …" at bounding box center [746, 364] width 1493 height 729
type input "Value?"
click at [950, 563] on button "Save & Close" at bounding box center [930, 567] width 133 height 41
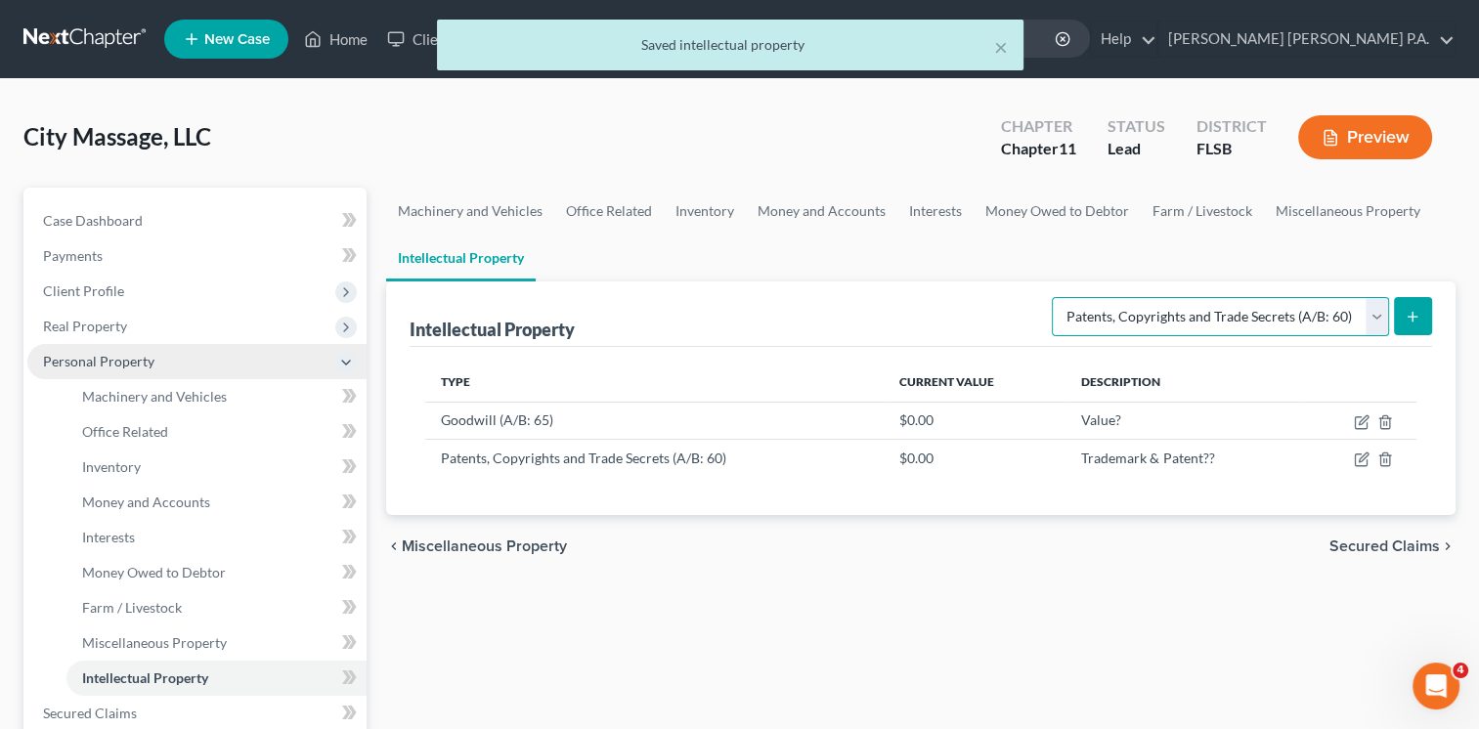
click at [1373, 311] on select "Selected Property Type Customer Lists (A/B: 63) Goodwill (A/B: 65) Internet Dom…" at bounding box center [1220, 316] width 337 height 39
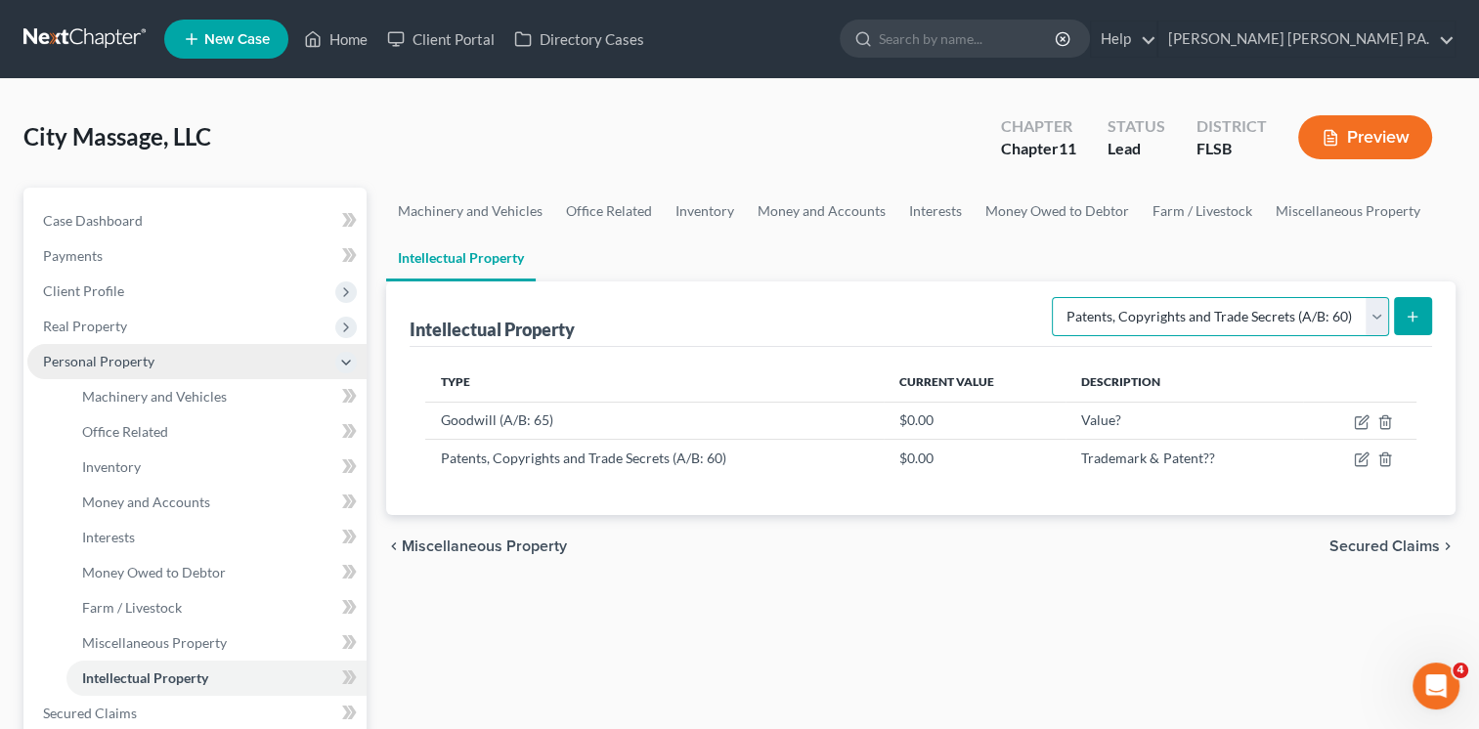
select select "internet_domains_websites"
click at [1055, 297] on select "Selected Property Type Customer Lists (A/B: 63) Goodwill (A/B: 65) Internet Dom…" at bounding box center [1220, 316] width 337 height 39
click at [1411, 309] on icon "submit" at bounding box center [1412, 317] width 16 height 16
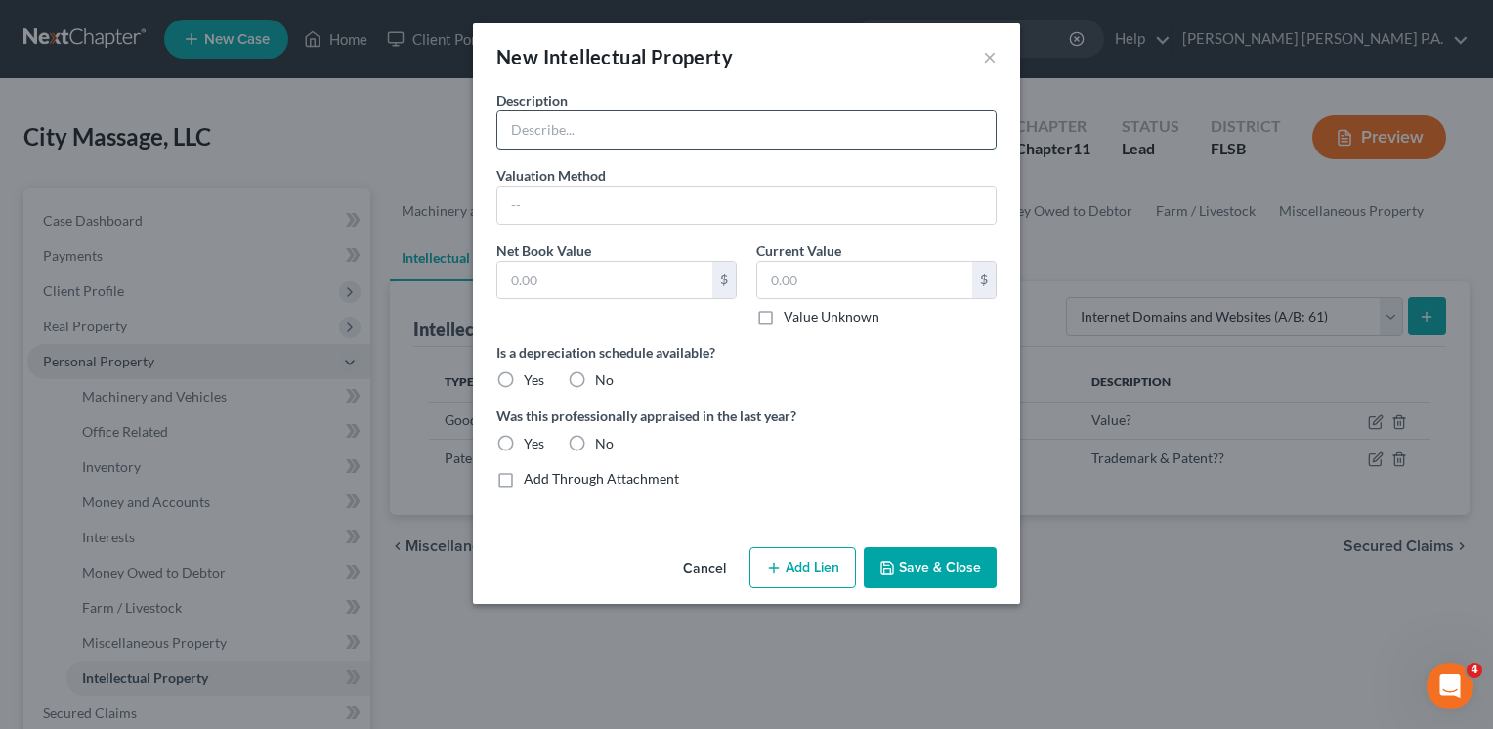
click at [849, 143] on input "text" at bounding box center [746, 129] width 498 height 37
type input "Value?"
click at [942, 560] on button "Save & Close" at bounding box center [930, 567] width 133 height 41
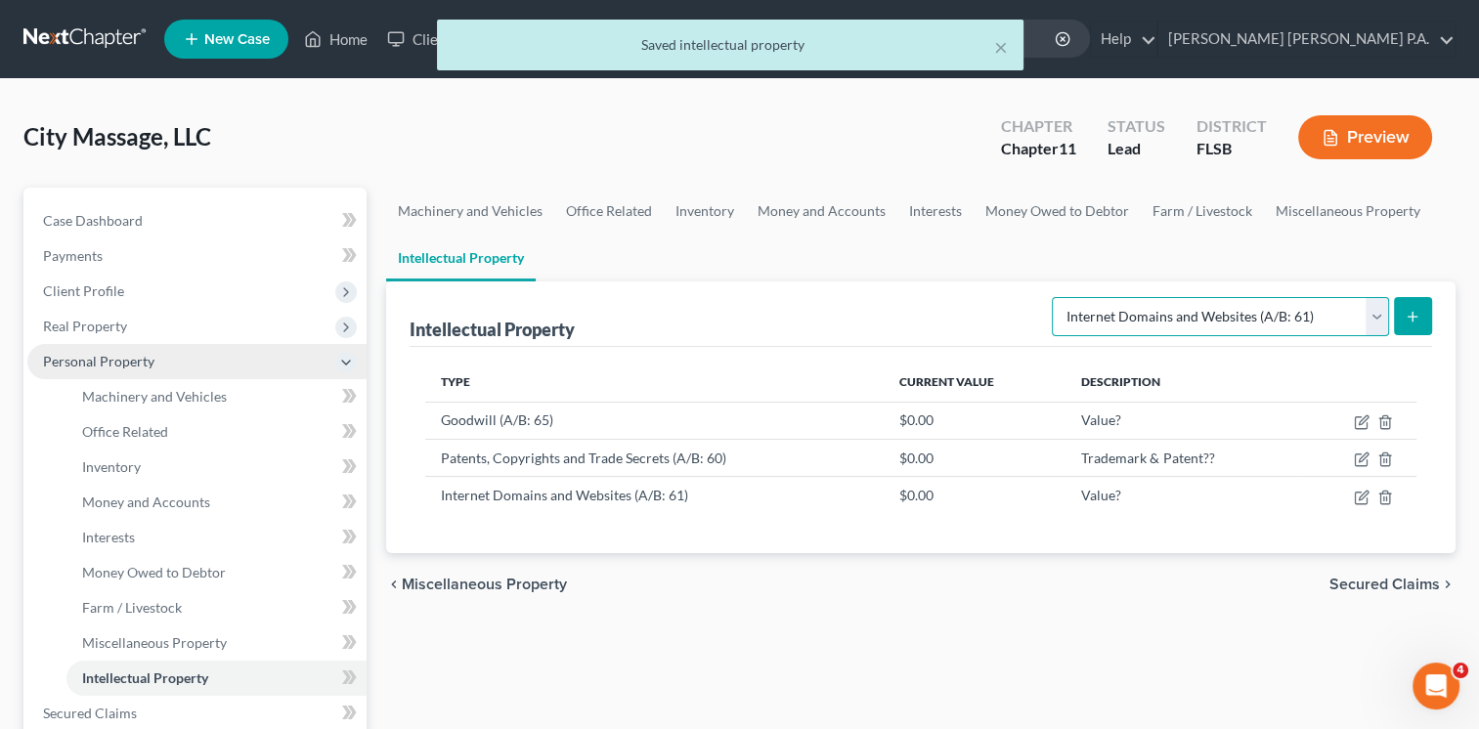
click at [1376, 315] on select "Selected Property Type Customer Lists (A/B: 63) Goodwill (A/B: 65) Internet Dom…" at bounding box center [1220, 316] width 337 height 39
click at [1204, 589] on div "chevron_left Miscellaneous Property Secured Claims chevron_right" at bounding box center [920, 584] width 1069 height 63
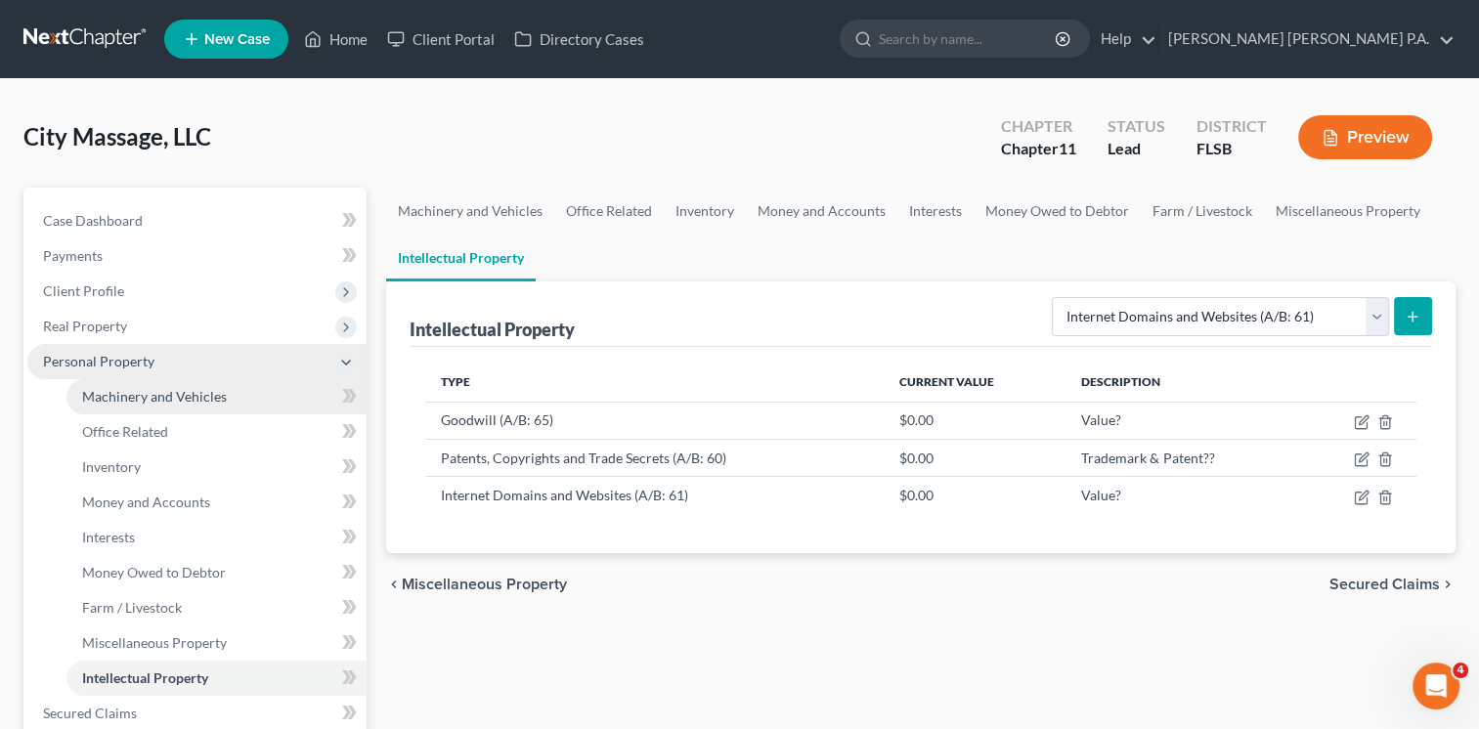
click at [153, 391] on span "Machinery and Vehicles" at bounding box center [154, 396] width 145 height 17
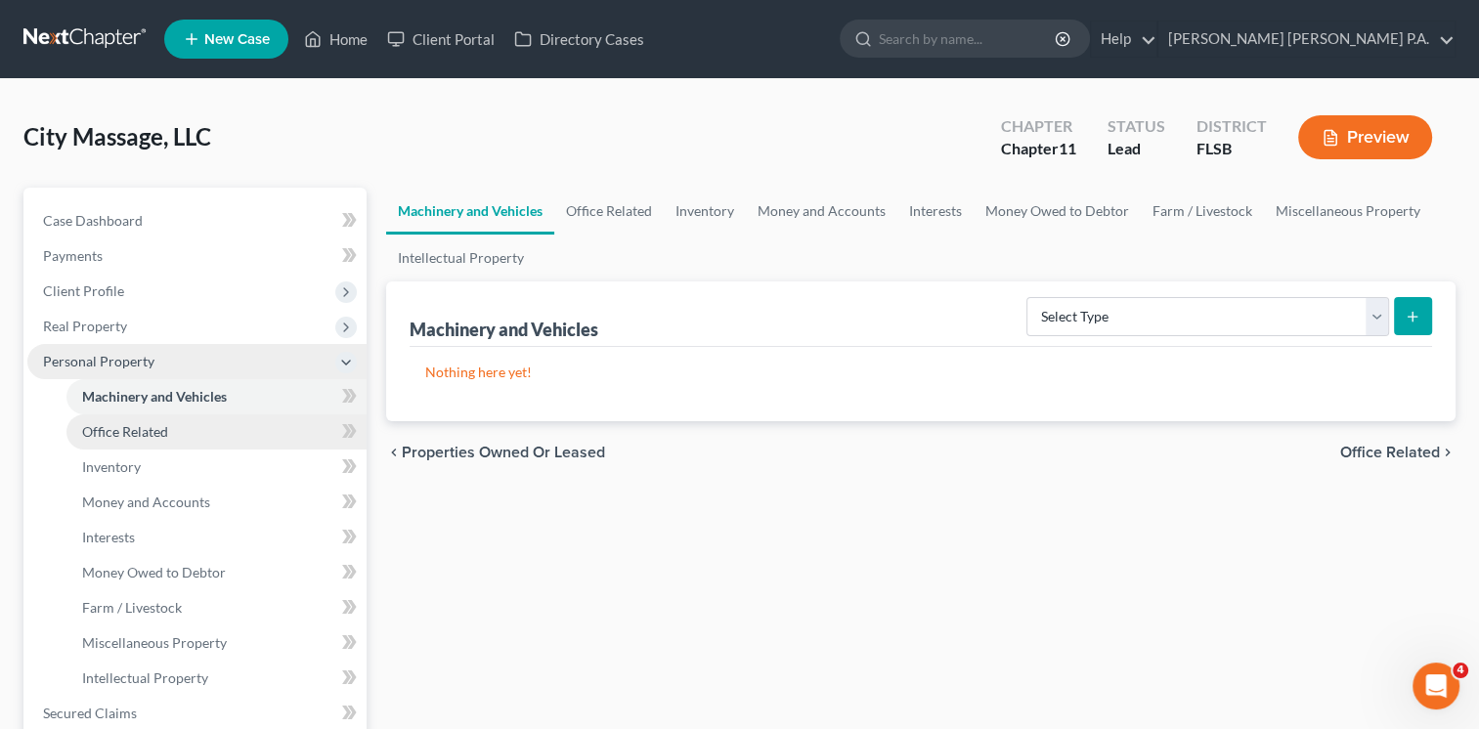
click at [125, 432] on span "Office Related" at bounding box center [125, 431] width 86 height 17
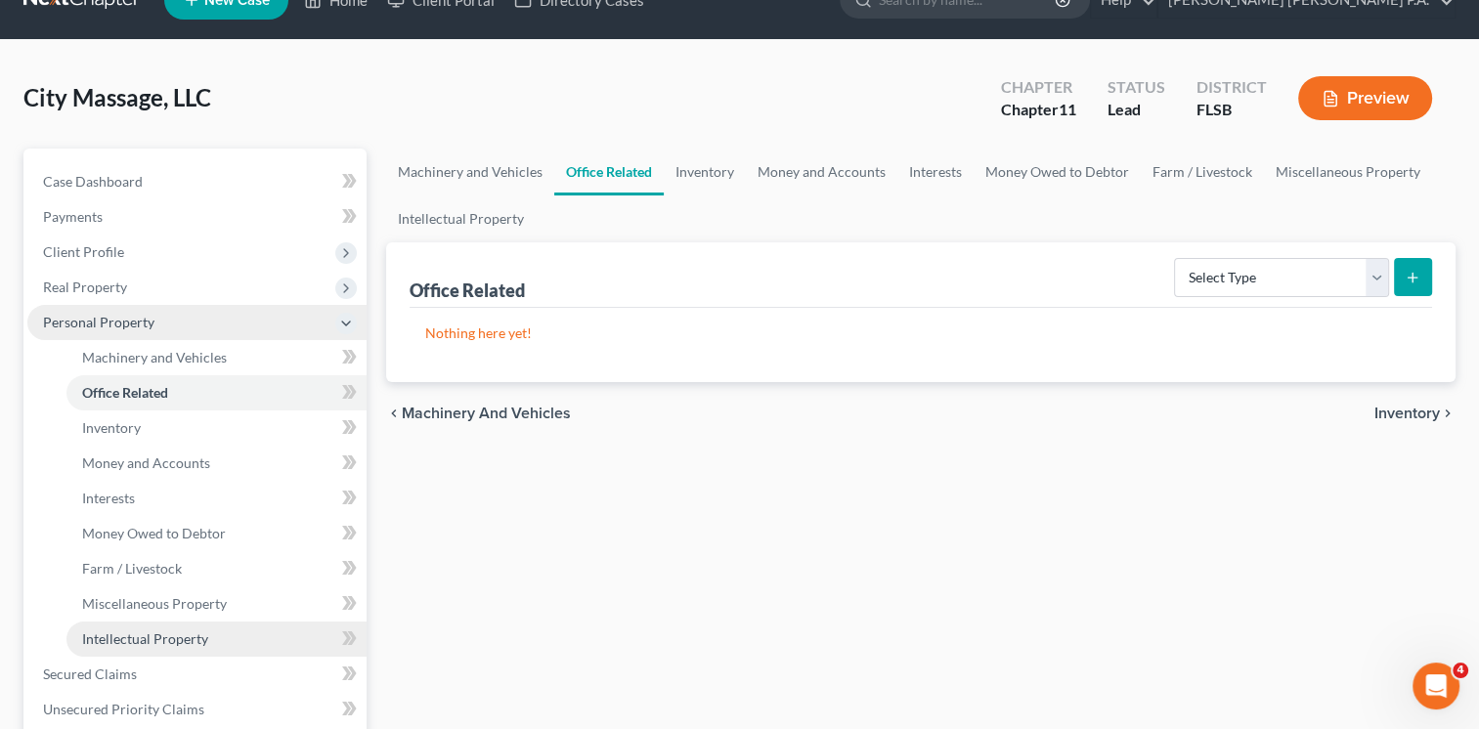
scroll to position [78, 0]
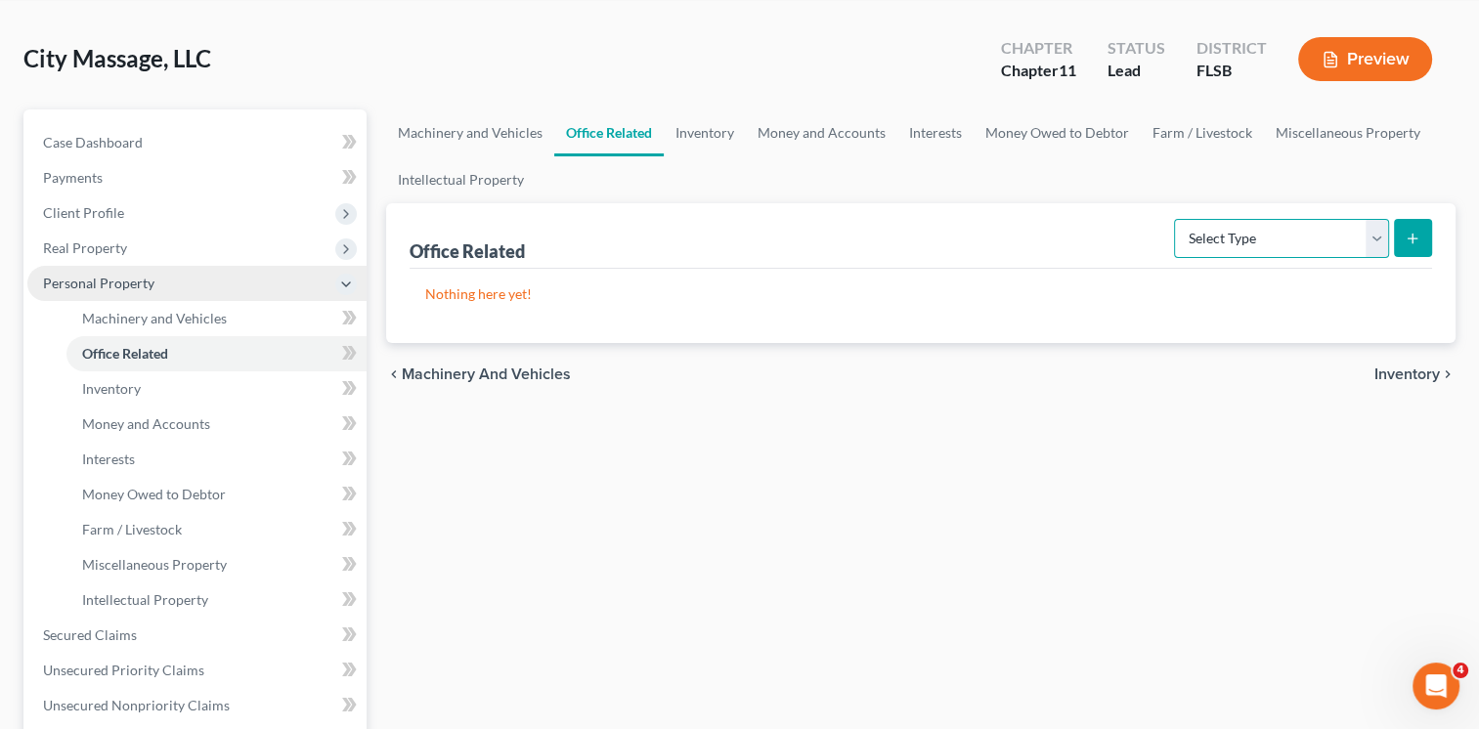
click at [1379, 240] on select "Select Type Collectibles (A/B: 42) Office Equipment (A/B: 41) Office Fixtures (…" at bounding box center [1281, 238] width 215 height 39
select select "equipment"
click at [1176, 219] on select "Select Type Collectibles (A/B: 42) Office Equipment (A/B: 41) Office Fixtures (…" at bounding box center [1281, 238] width 215 height 39
click at [1412, 234] on line "submit" at bounding box center [1412, 238] width 0 height 9
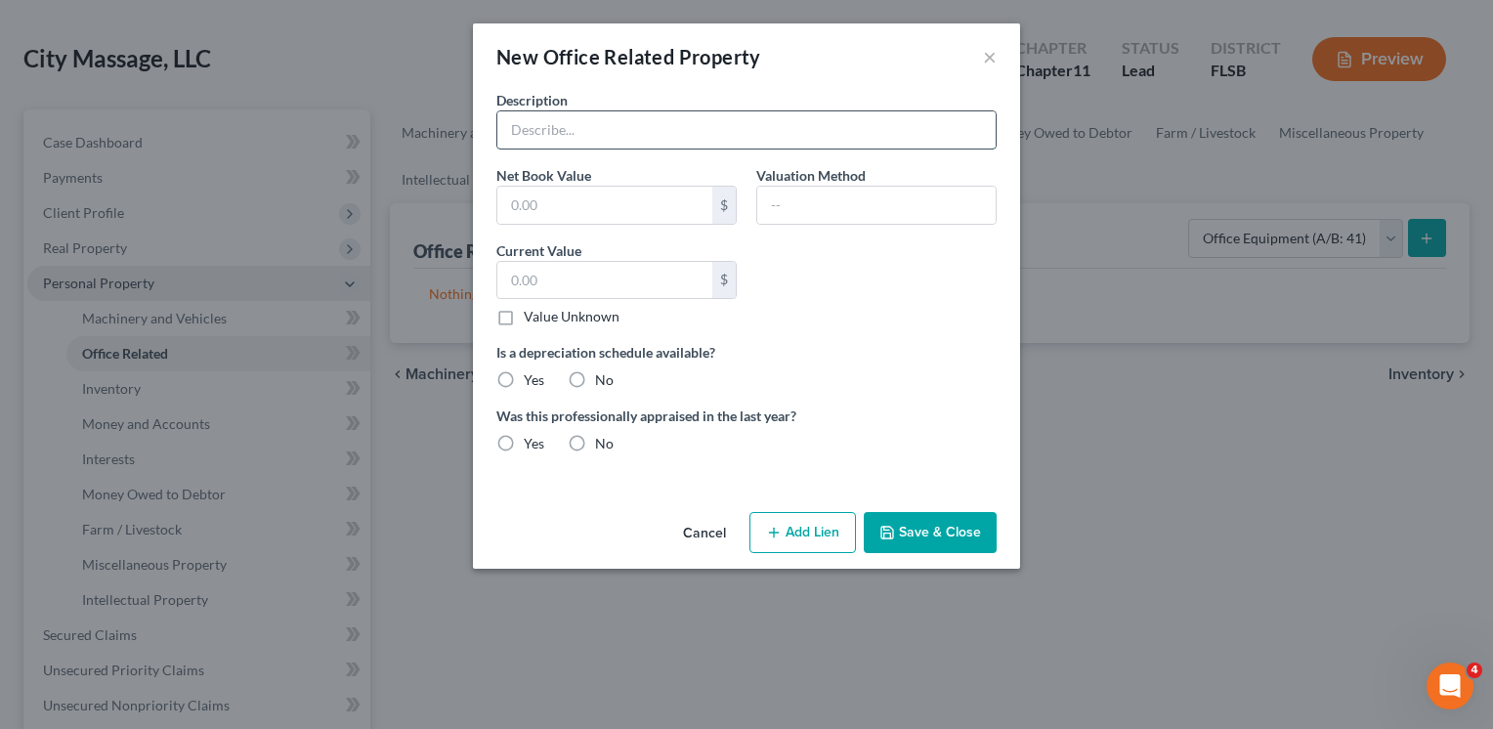
click at [575, 121] on input "text" at bounding box center [746, 129] width 498 height 37
type input "Need description & estimated value"
click at [954, 541] on button "Save & Close" at bounding box center [930, 532] width 133 height 41
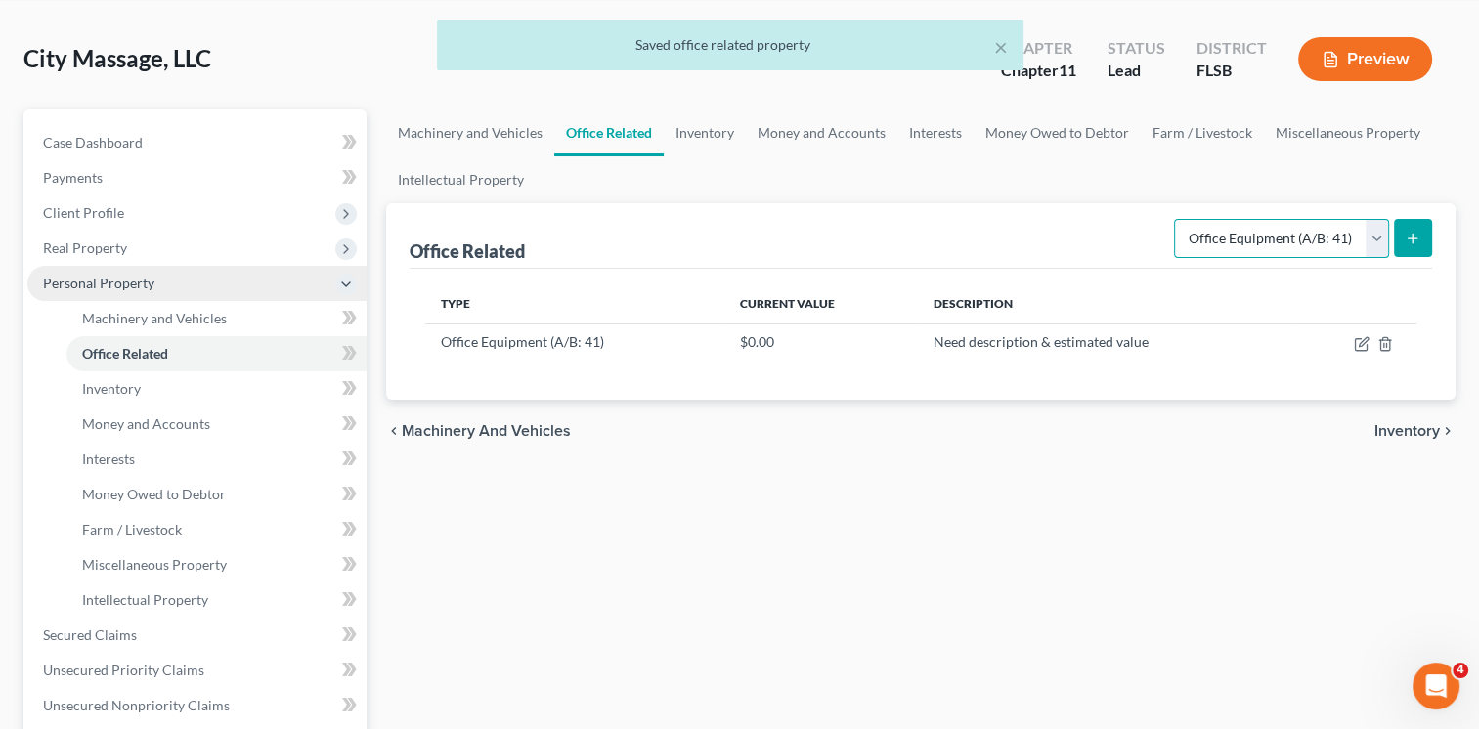
click at [1377, 237] on select "Select Type Collectibles (A/B: 42) Office Equipment (A/B: 41) Office Fixtures (…" at bounding box center [1281, 238] width 215 height 39
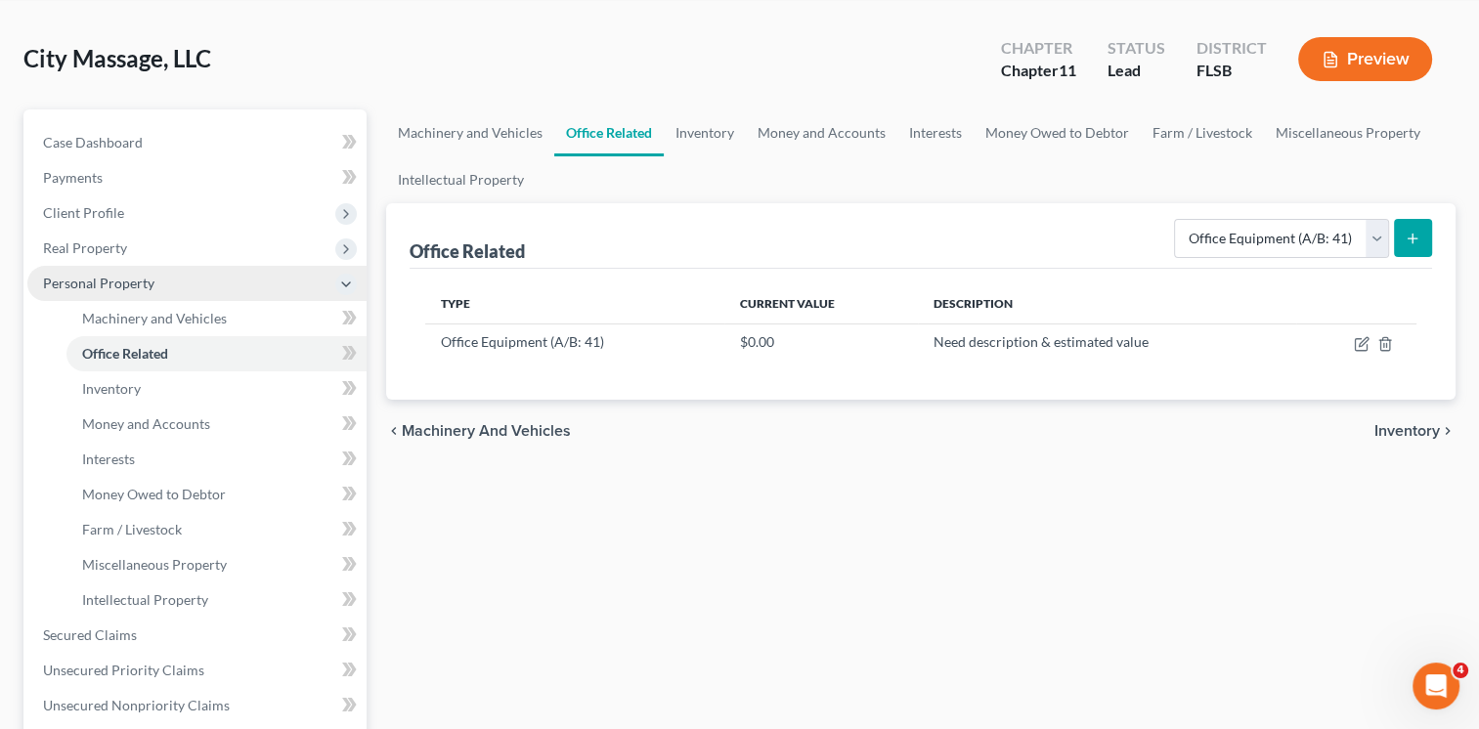
click at [1012, 515] on div "Machinery and Vehicles Office Related Inventory Money and Accounts Interests Mo…" at bounding box center [920, 603] width 1089 height 988
click at [114, 389] on span "Inventory" at bounding box center [111, 388] width 59 height 17
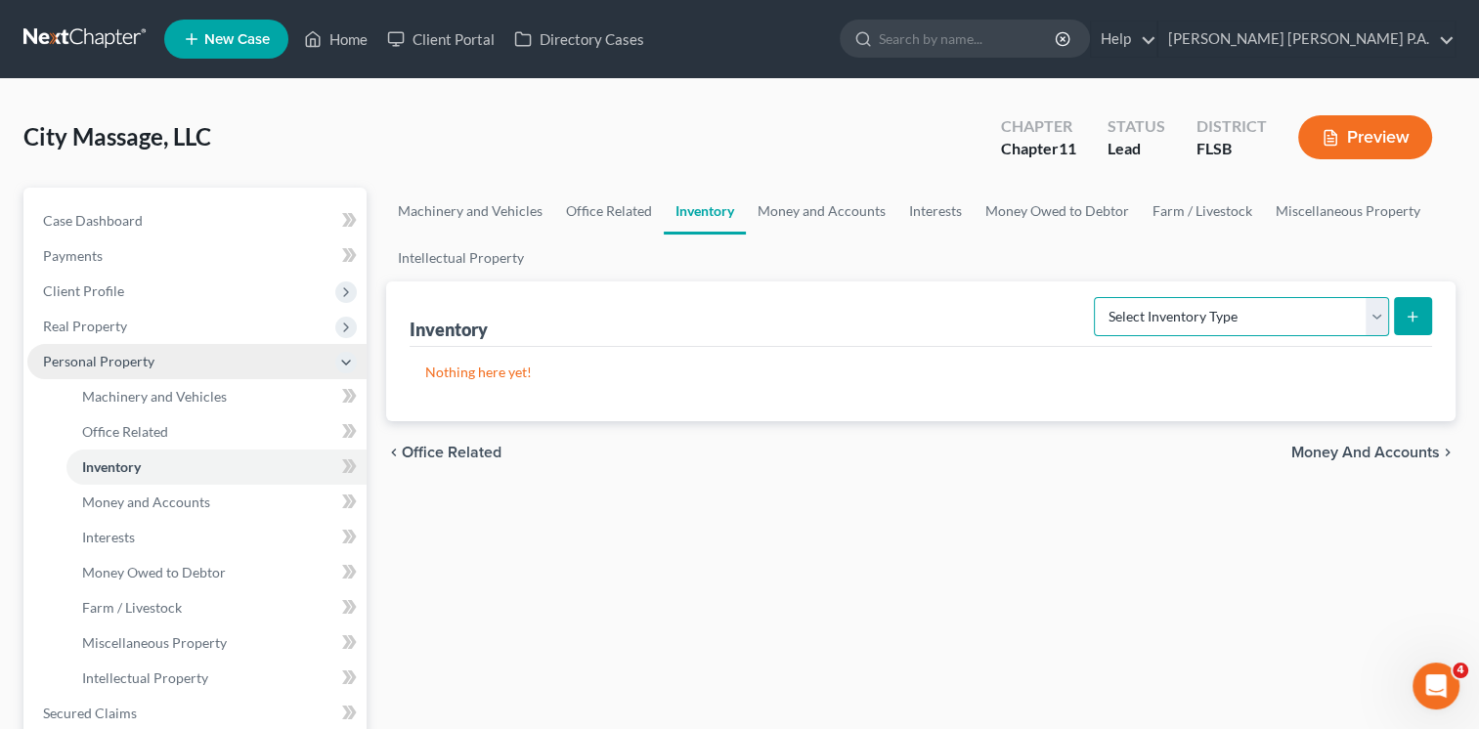
click at [1197, 319] on select "Select Inventory Type Finished Goods (A/B: 21) Other Inventory or Supplies (A/B…" at bounding box center [1241, 316] width 295 height 39
select select "other"
click at [1094, 297] on select "Select Inventory Type Finished Goods (A/B: 21) Other Inventory or Supplies (A/B…" at bounding box center [1241, 316] width 295 height 39
click at [1416, 312] on icon "submit" at bounding box center [1412, 317] width 16 height 16
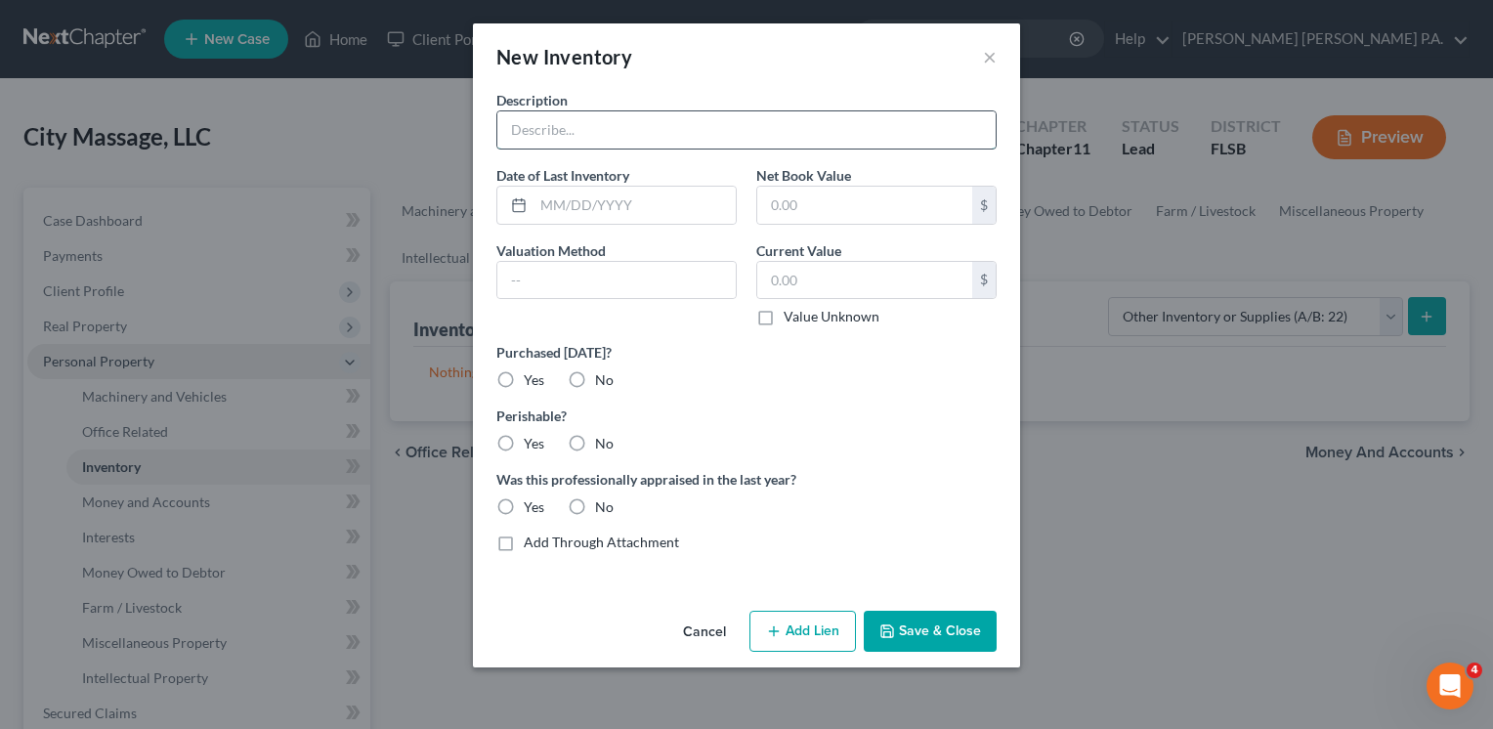
click at [557, 127] on input "text" at bounding box center [746, 129] width 498 height 37
click at [921, 627] on button "Save & Close" at bounding box center [930, 631] width 133 height 41
